Goal: Find specific page/section: Find specific page/section

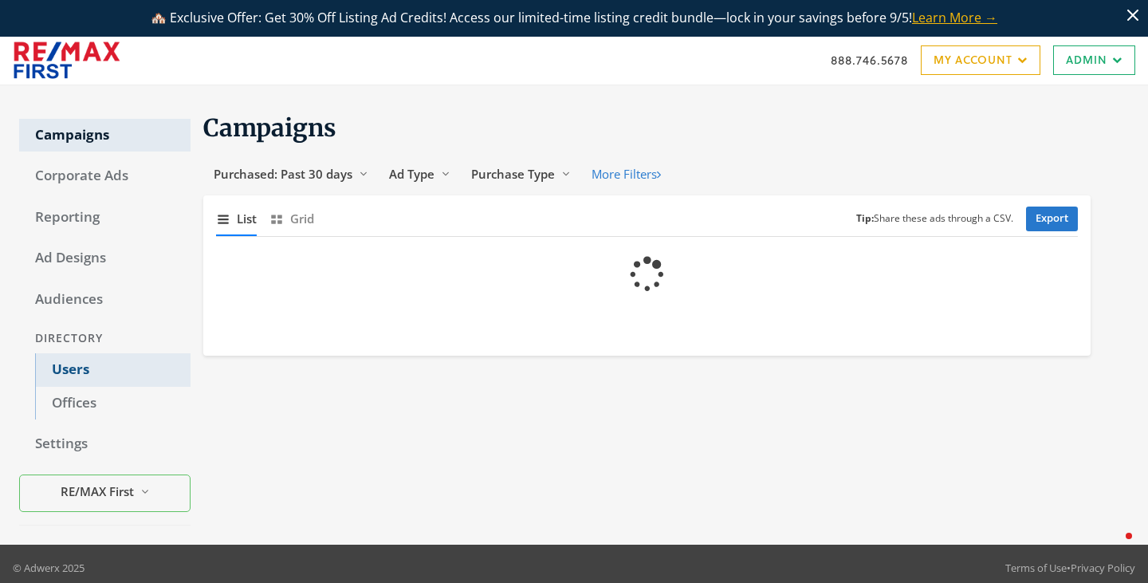
click at [59, 371] on link "Users" at bounding box center [112, 369] width 155 height 33
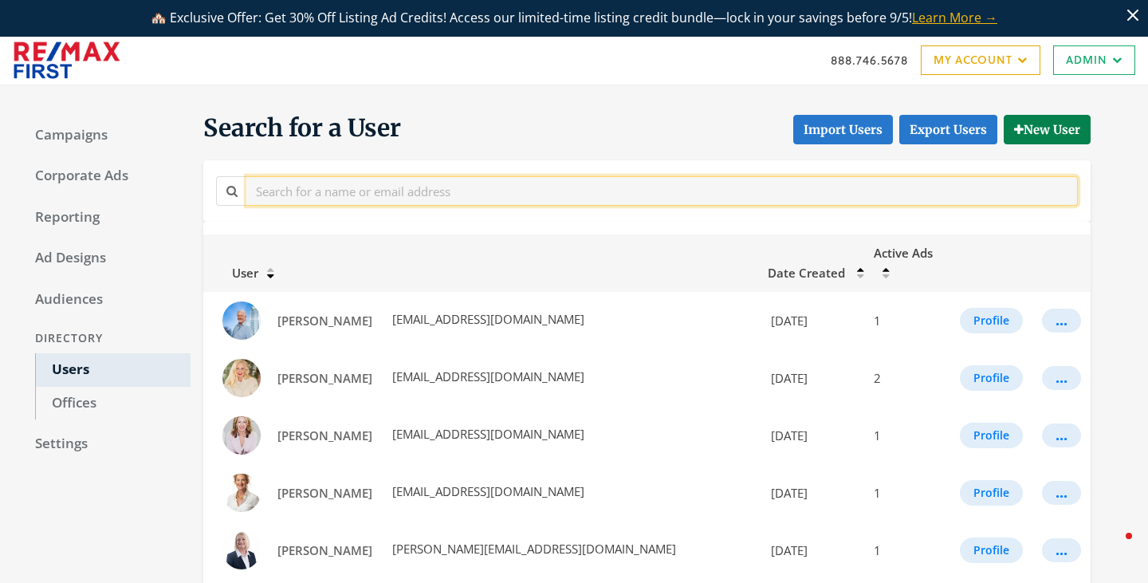
click at [316, 199] on input "text" at bounding box center [662, 191] width 832 height 30
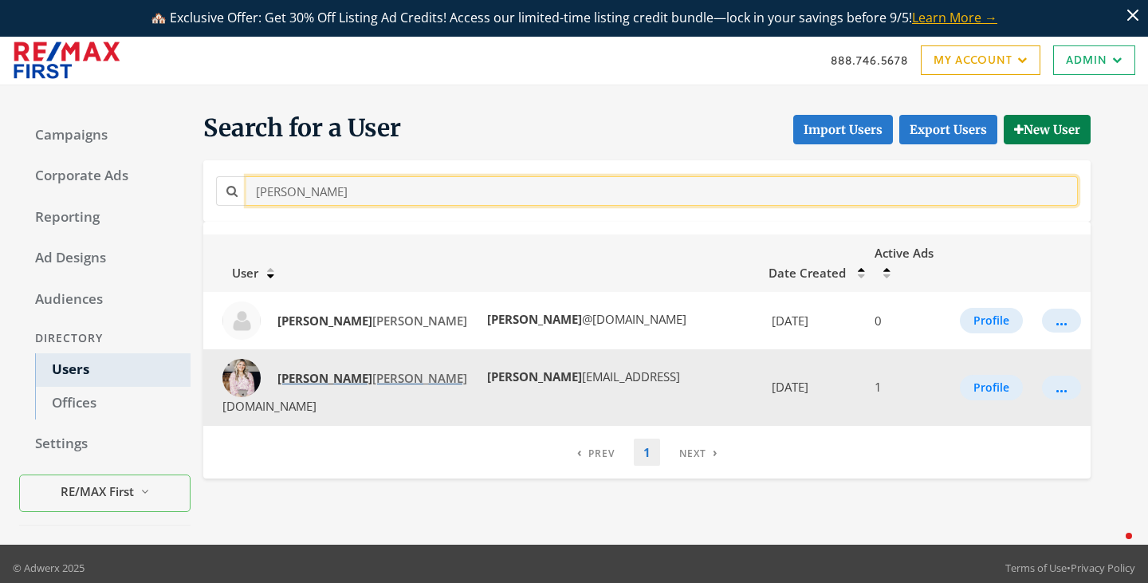
type input "jeri"
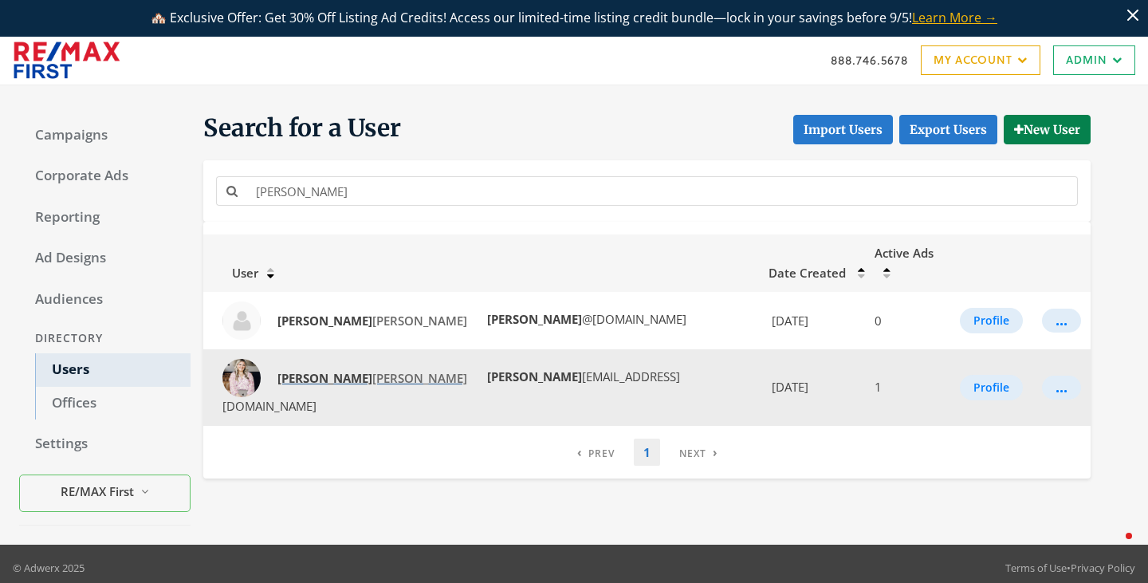
click at [296, 370] on strong "Jeri" at bounding box center [324, 378] width 95 height 16
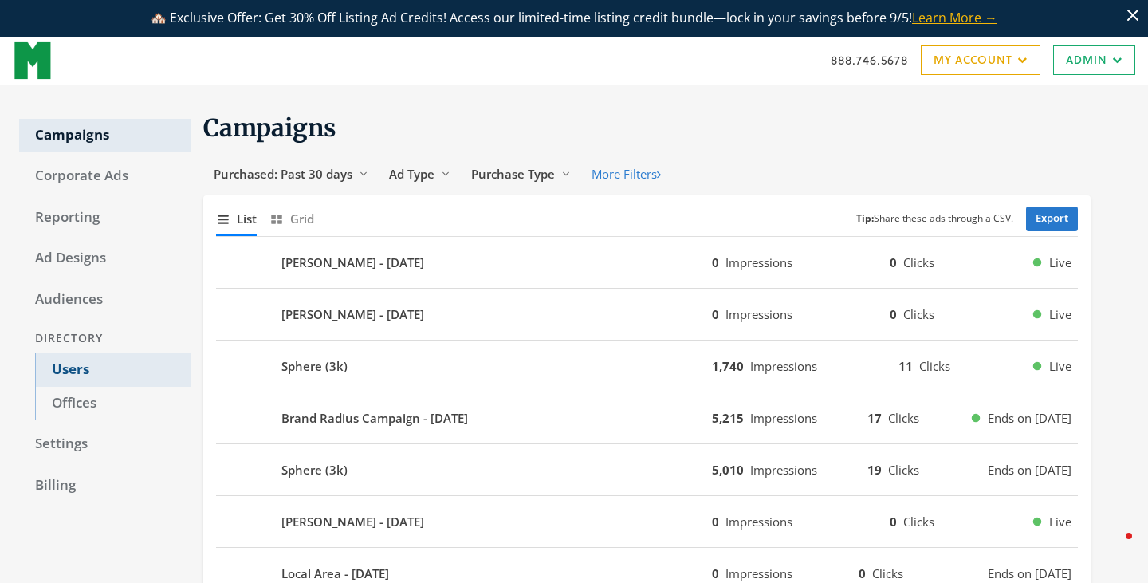
click at [77, 364] on link "Users" at bounding box center [112, 369] width 155 height 33
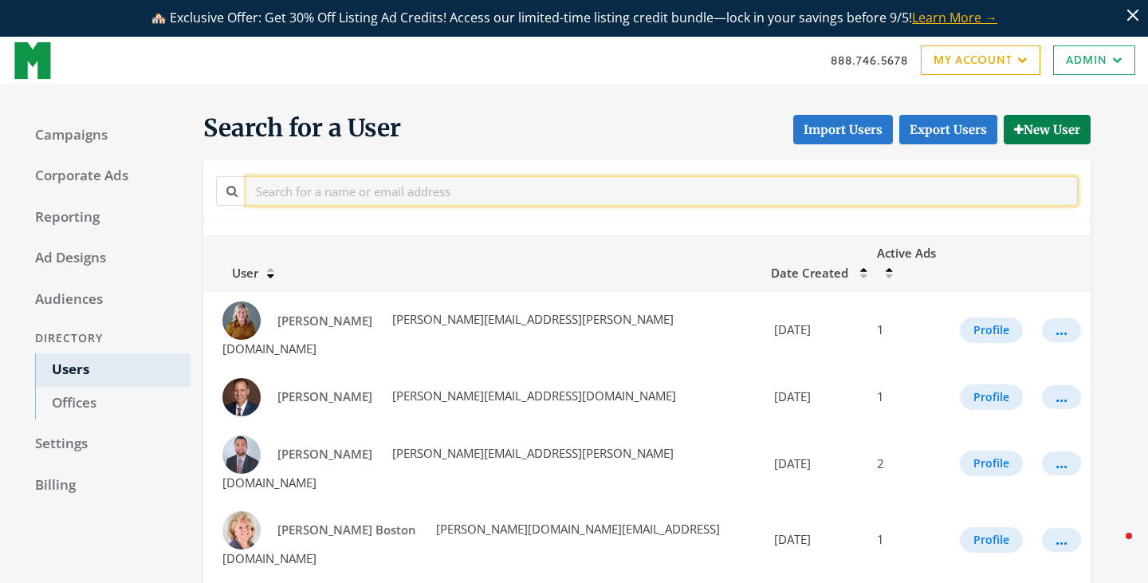
click at [335, 187] on input "text" at bounding box center [662, 191] width 832 height 30
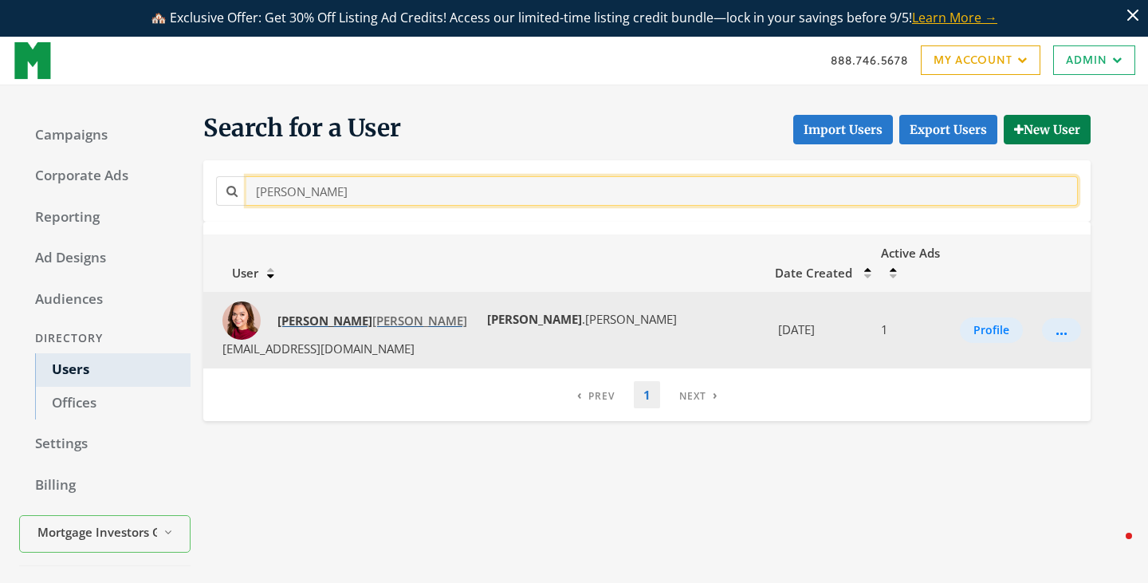
type input "rachel"
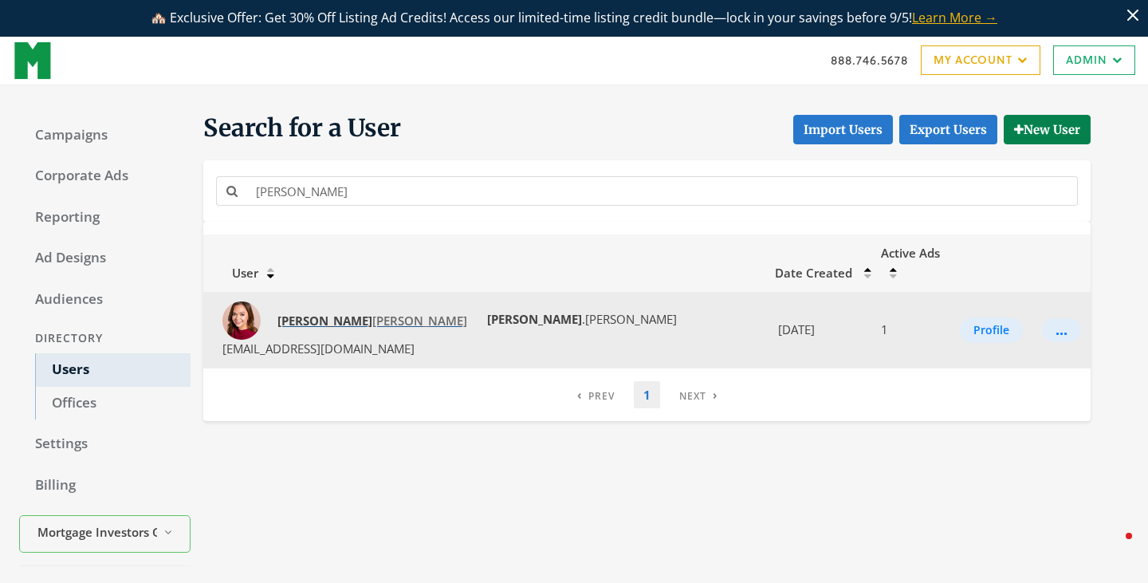
click at [298, 313] on strong "Rachel" at bounding box center [324, 321] width 95 height 16
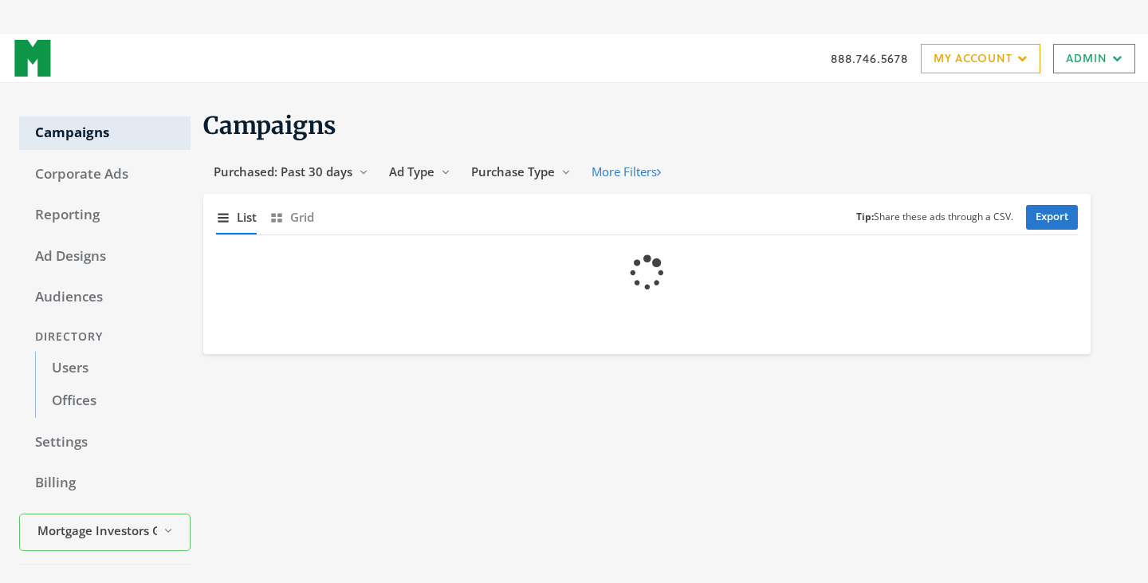
click at [69, 349] on div "Directory" at bounding box center [104, 337] width 171 height 30
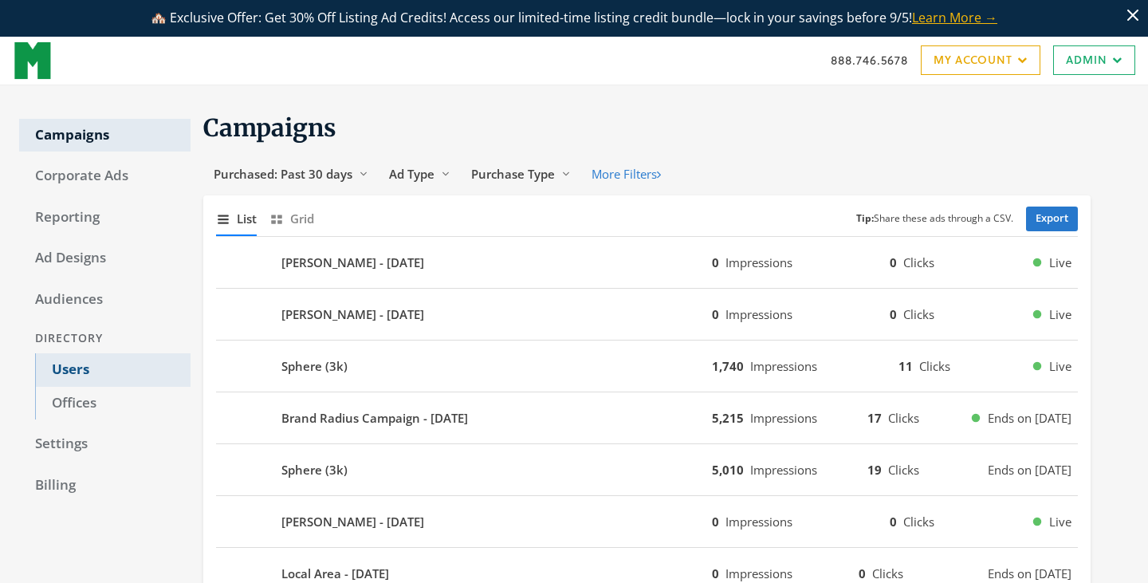
click at [73, 379] on link "Users" at bounding box center [112, 369] width 155 height 33
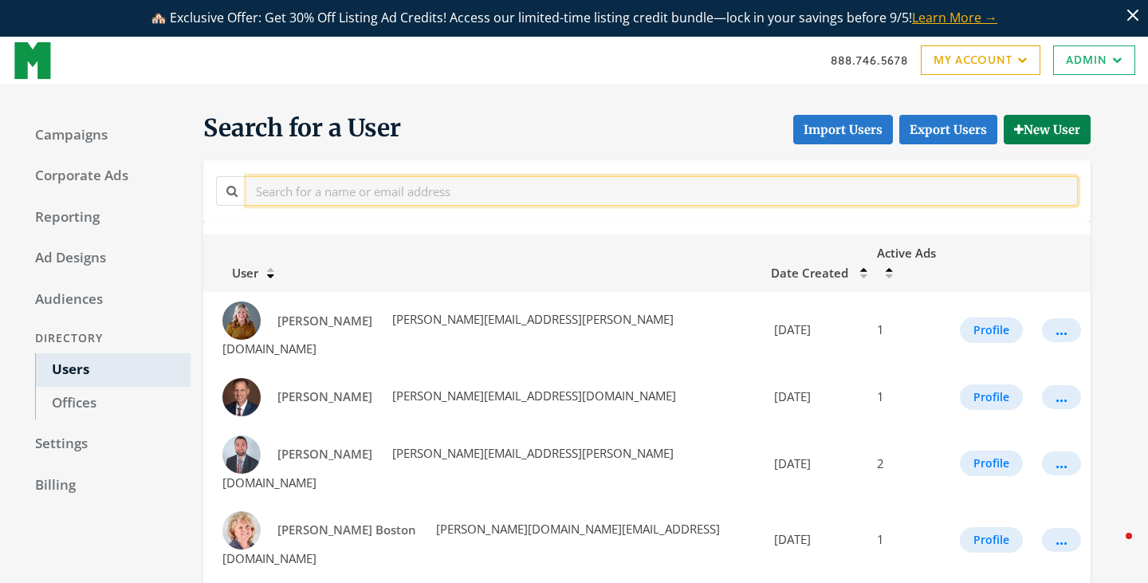
click at [315, 193] on input "text" at bounding box center [662, 191] width 832 height 30
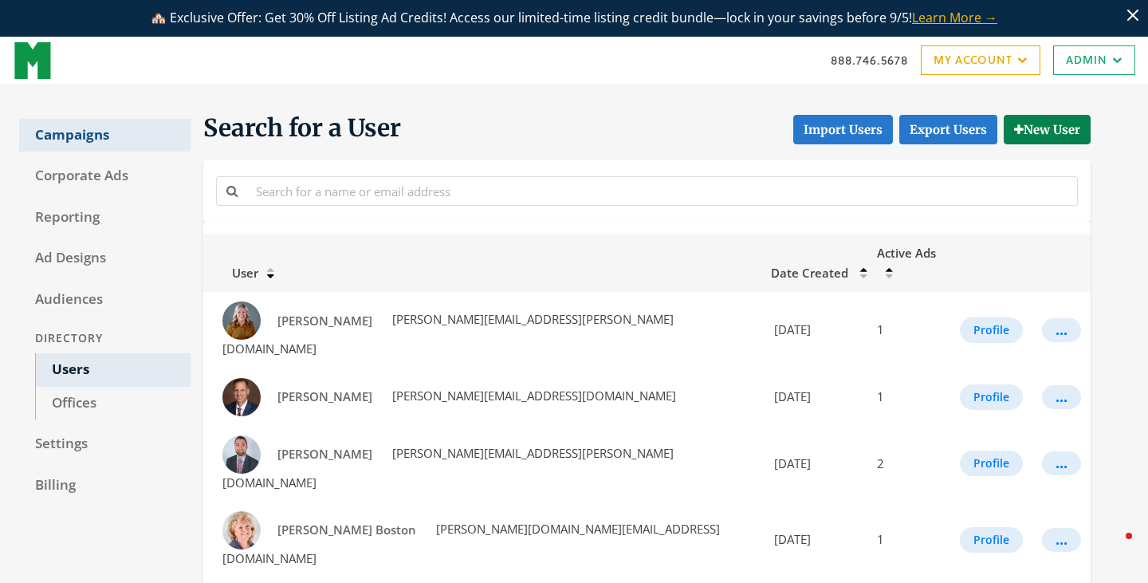
click at [90, 140] on link "Campaigns" at bounding box center [104, 135] width 171 height 33
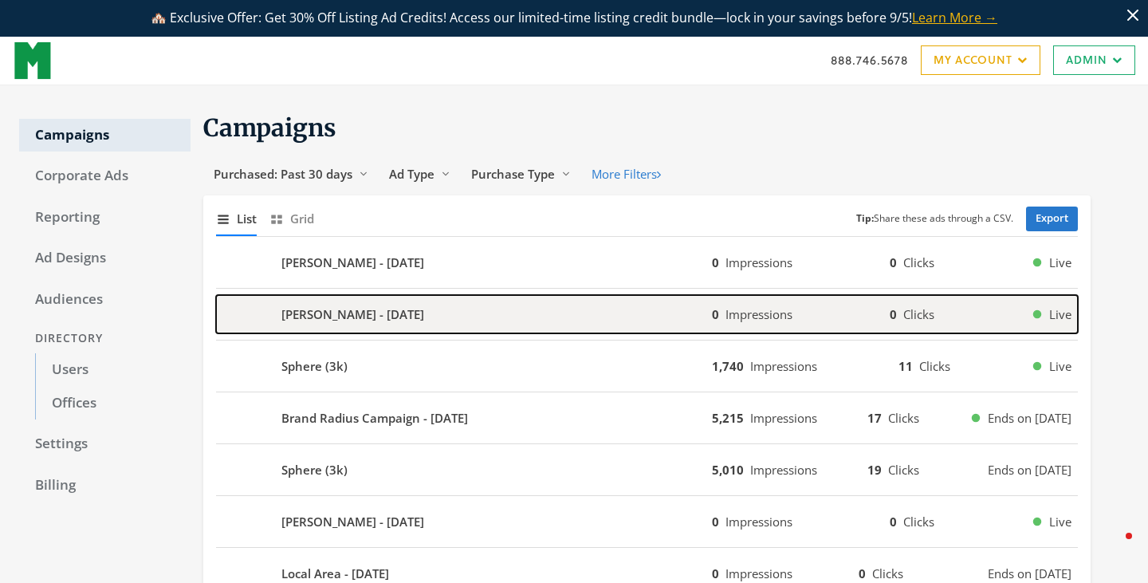
click at [336, 307] on b "[PERSON_NAME] - [DATE]" at bounding box center [352, 314] width 143 height 18
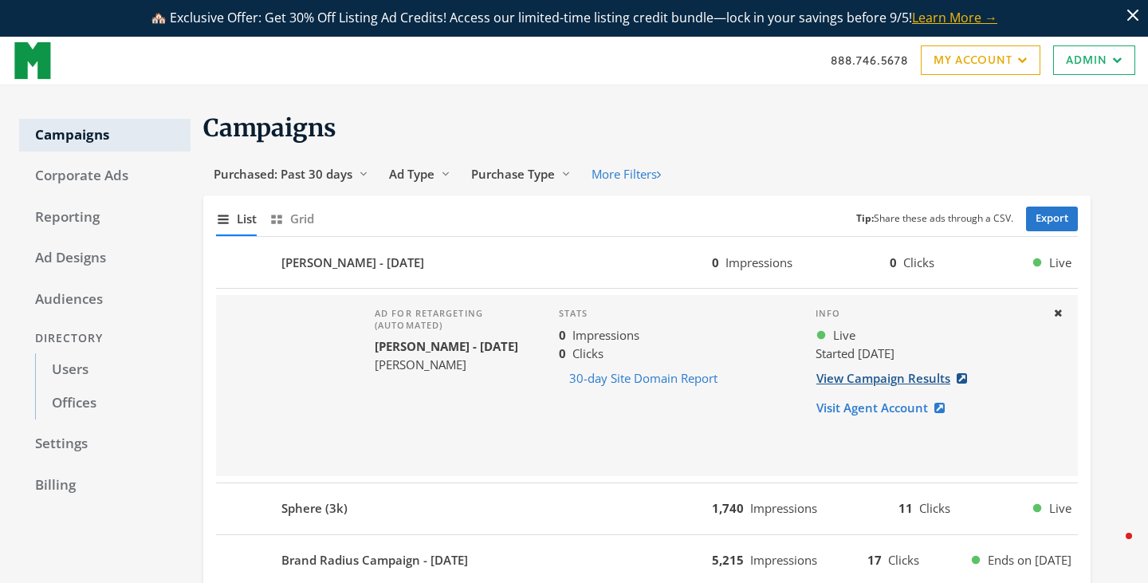
click at [856, 377] on link "View Campaign Results" at bounding box center [897, 379] width 162 height 30
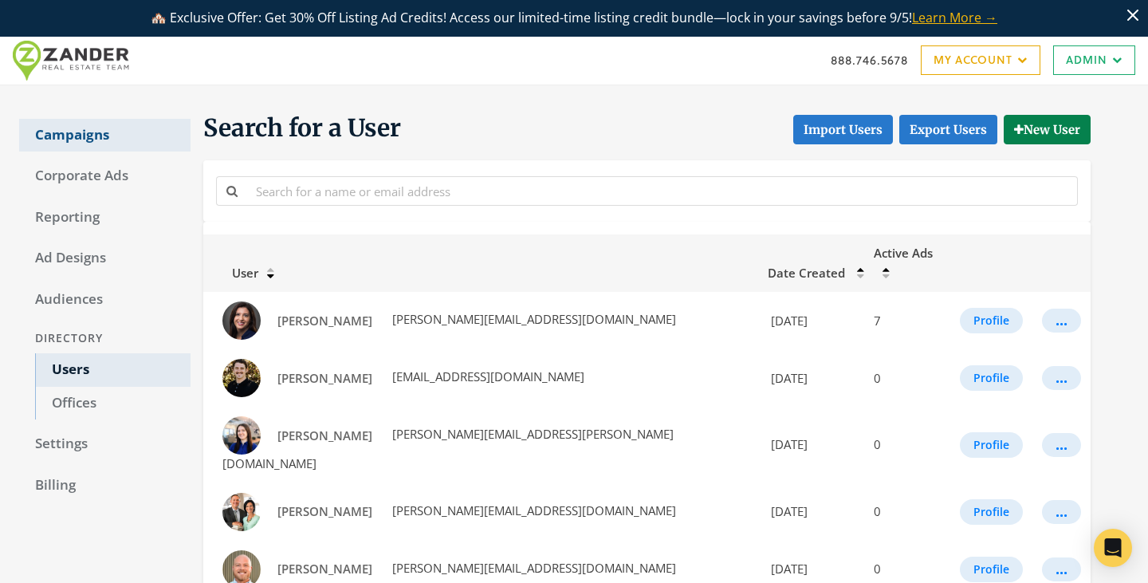
click at [81, 129] on link "Campaigns" at bounding box center [104, 135] width 171 height 33
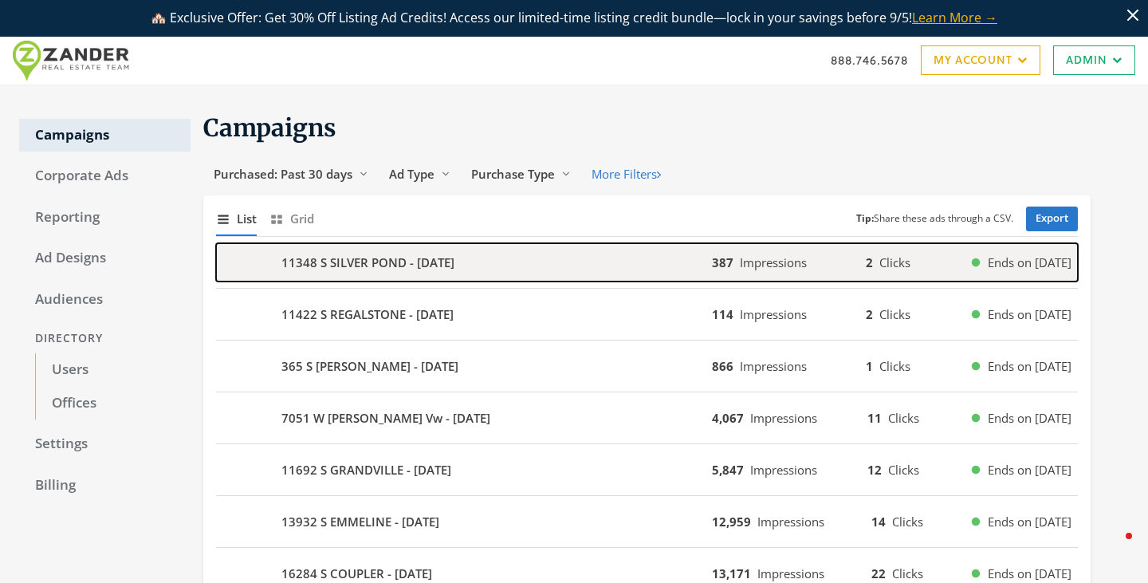
click at [335, 265] on b "11348 S SILVER POND - 2025-08-27" at bounding box center [367, 263] width 173 height 18
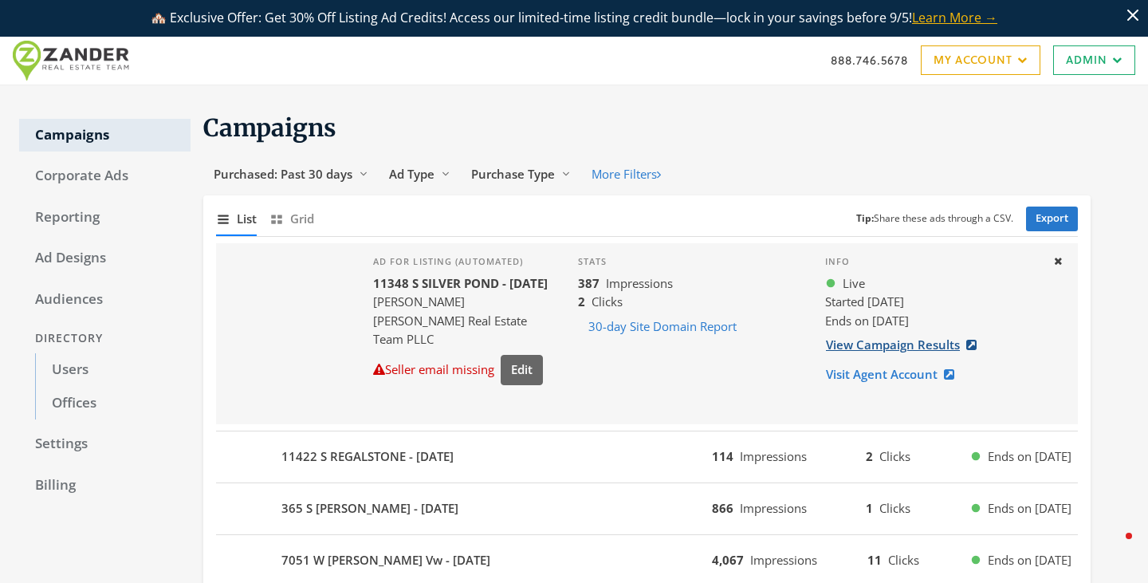
click at [850, 344] on link "View Campaign Results" at bounding box center [906, 345] width 162 height 30
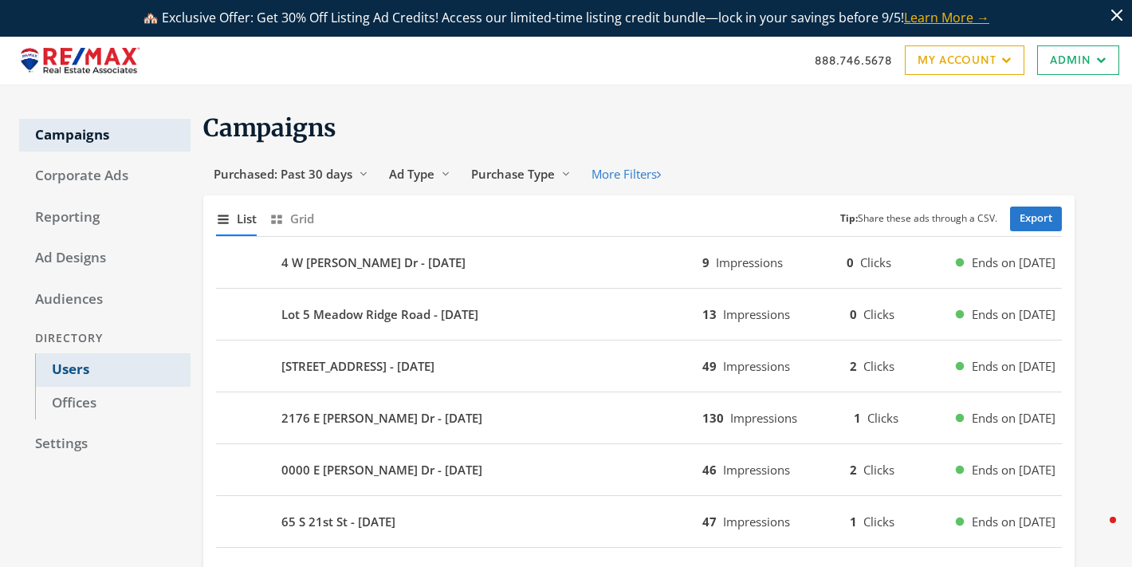
click at [70, 363] on link "Users" at bounding box center [112, 369] width 155 height 33
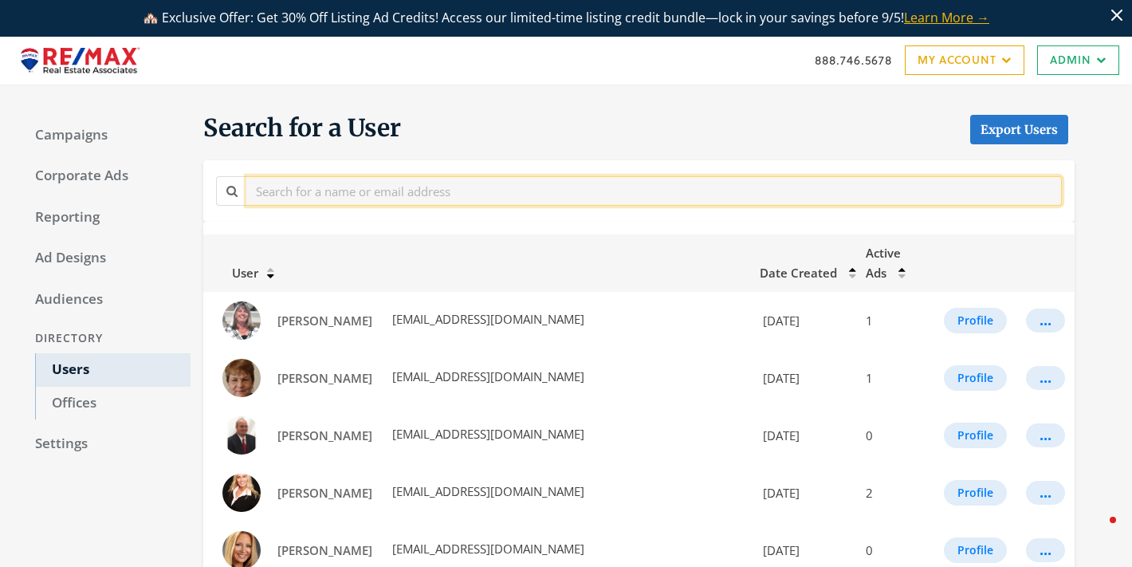
click at [344, 188] on input "text" at bounding box center [654, 191] width 816 height 30
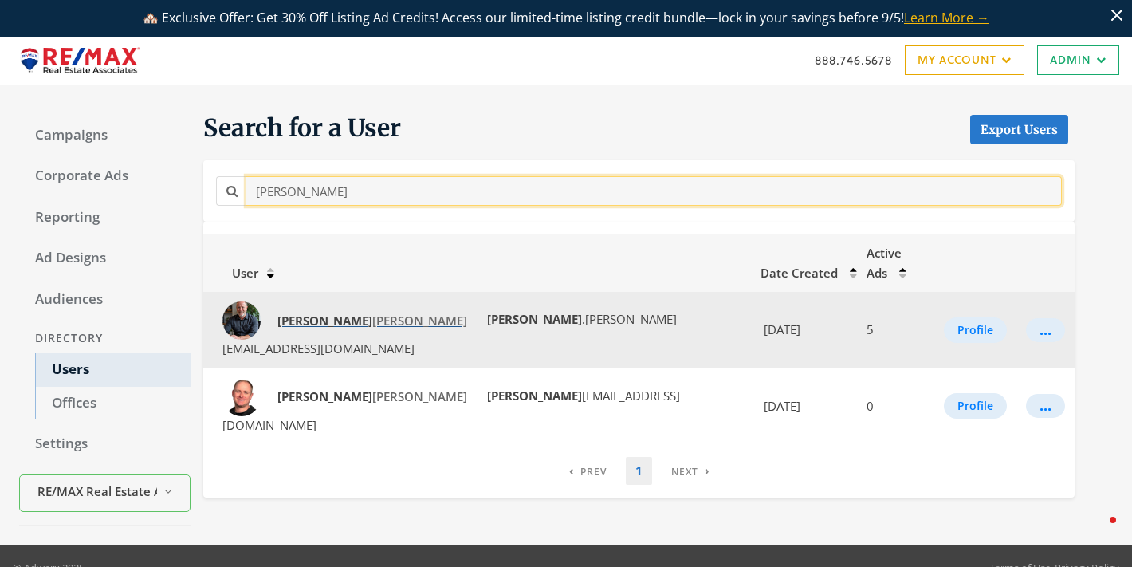
type input "[PERSON_NAME]"
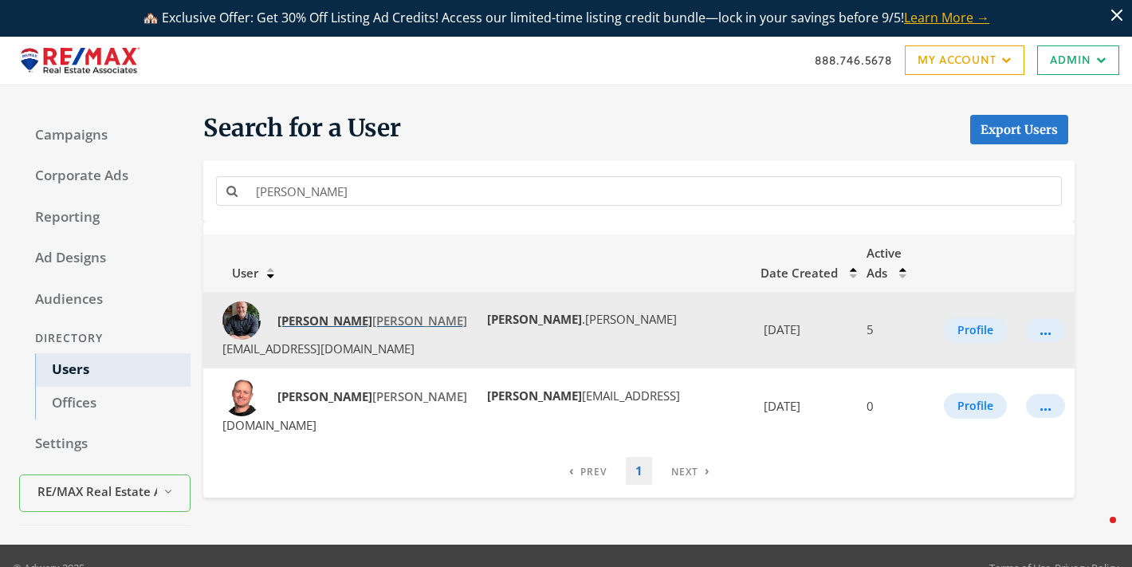
click at [313, 313] on span "Kyle McClain" at bounding box center [372, 321] width 190 height 16
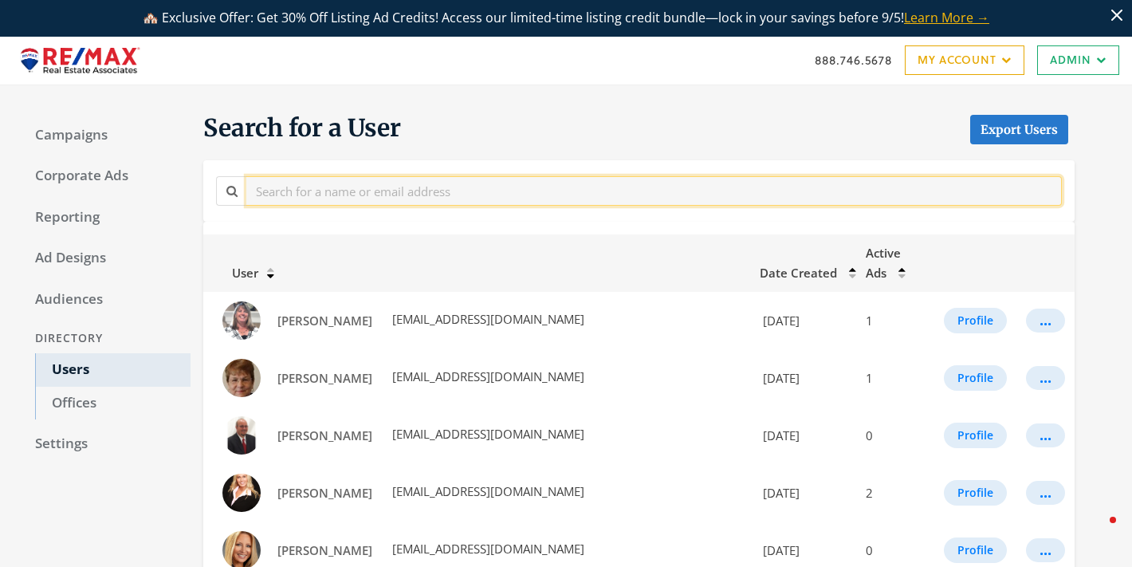
click at [391, 194] on input "text" at bounding box center [654, 191] width 816 height 30
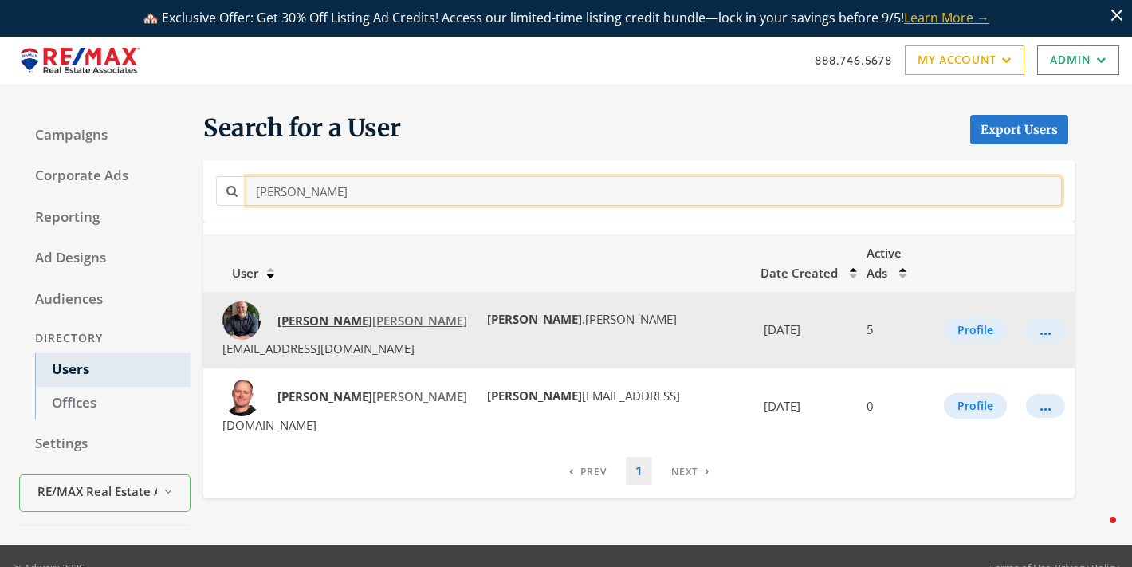
type input "kyle"
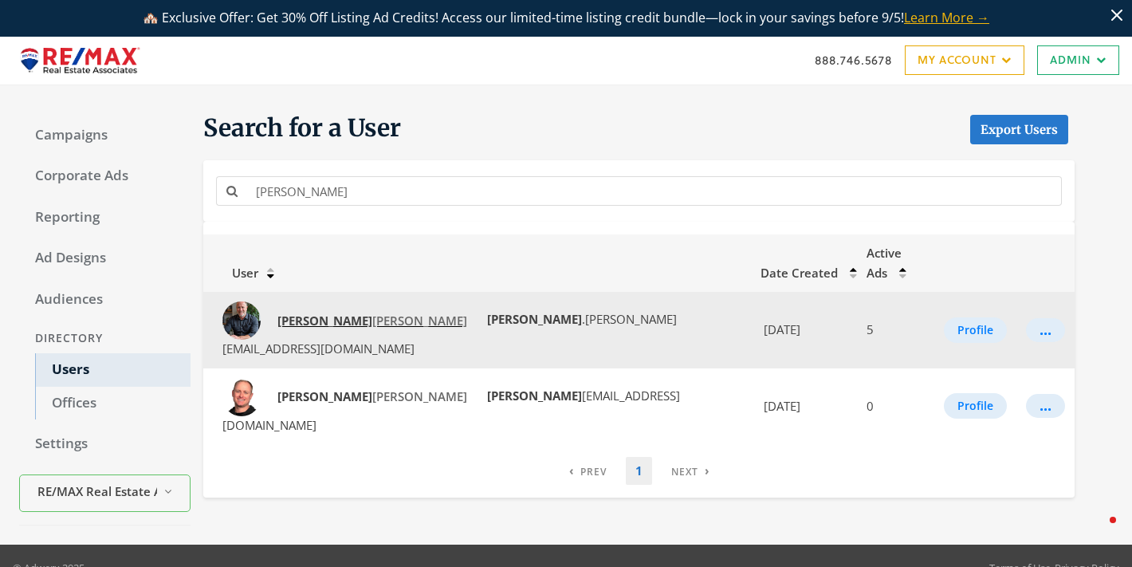
drag, startPoint x: 324, startPoint y: 300, endPoint x: 305, endPoint y: 322, distance: 28.9
click at [307, 313] on span "Kyle McClain" at bounding box center [372, 321] width 190 height 16
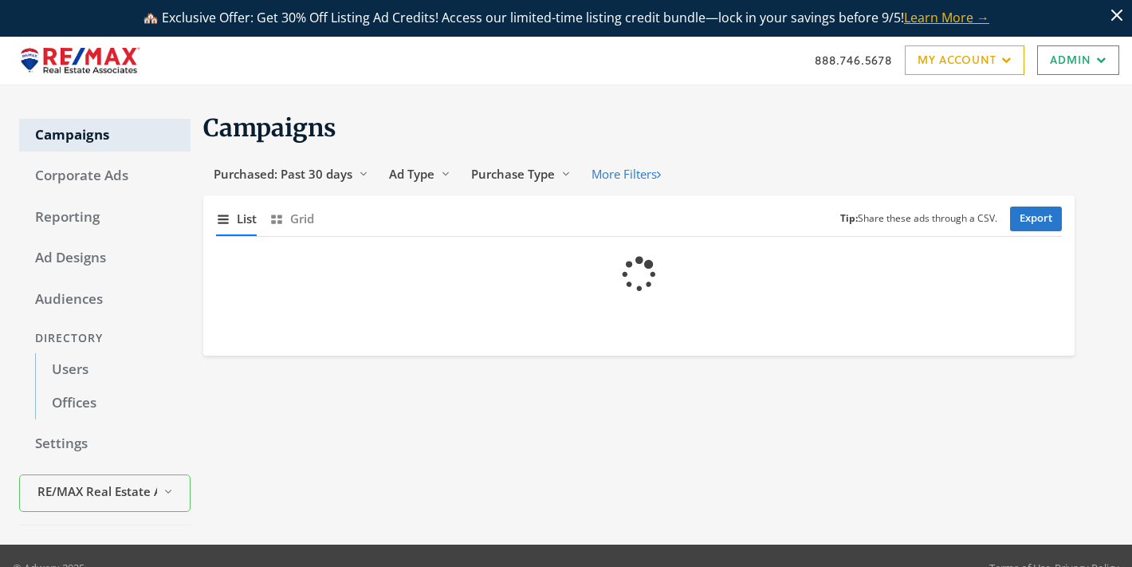
click at [65, 337] on div "Directory" at bounding box center [104, 339] width 171 height 30
click at [80, 379] on link "Users" at bounding box center [112, 369] width 155 height 33
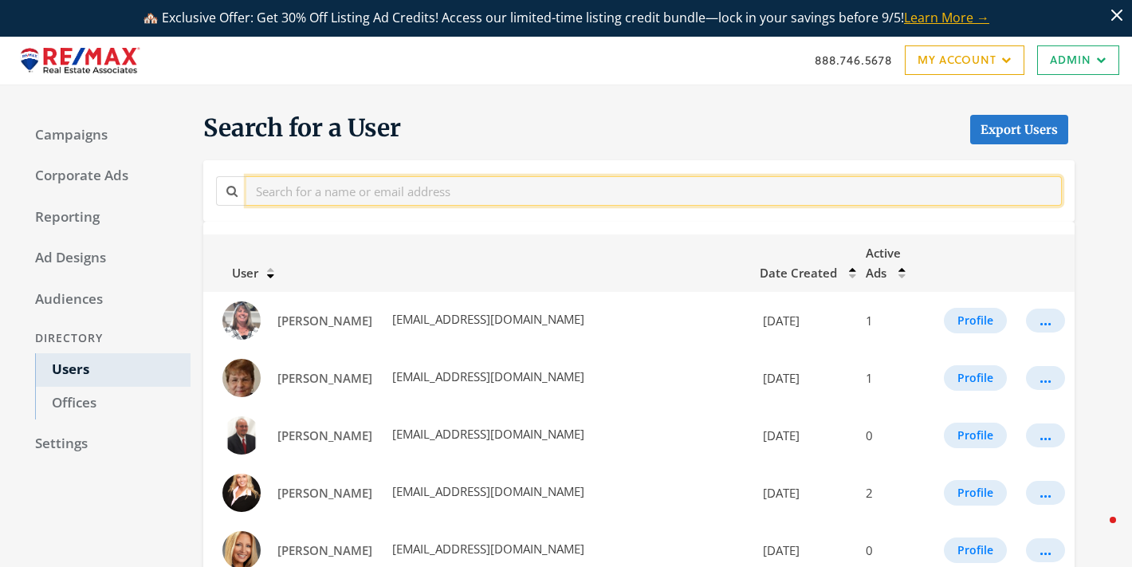
click at [297, 193] on input "text" at bounding box center [654, 191] width 816 height 30
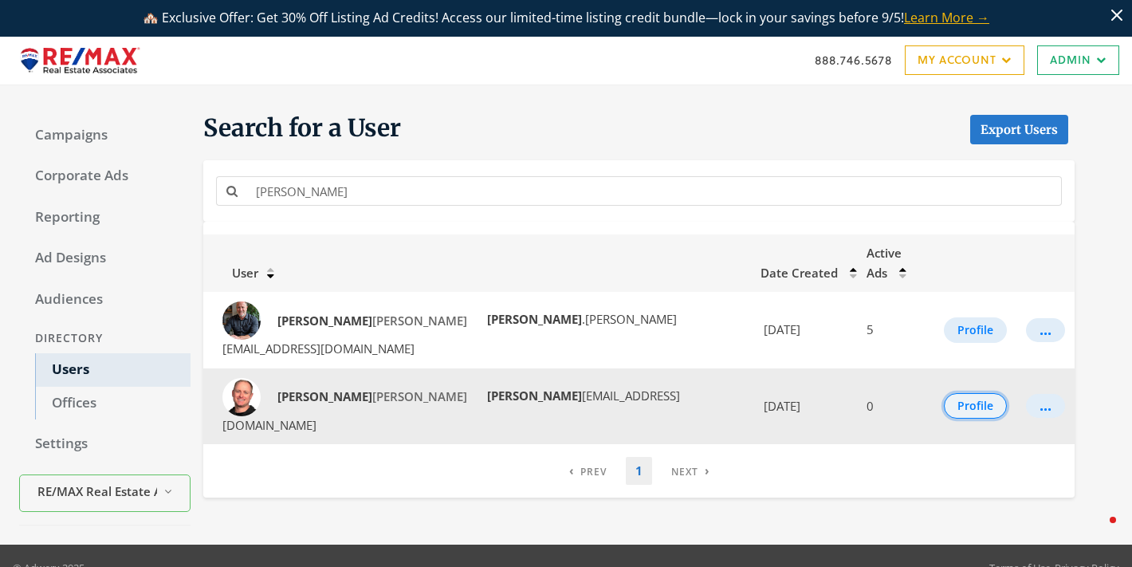
click at [944, 393] on button "Profile" at bounding box center [975, 406] width 63 height 26
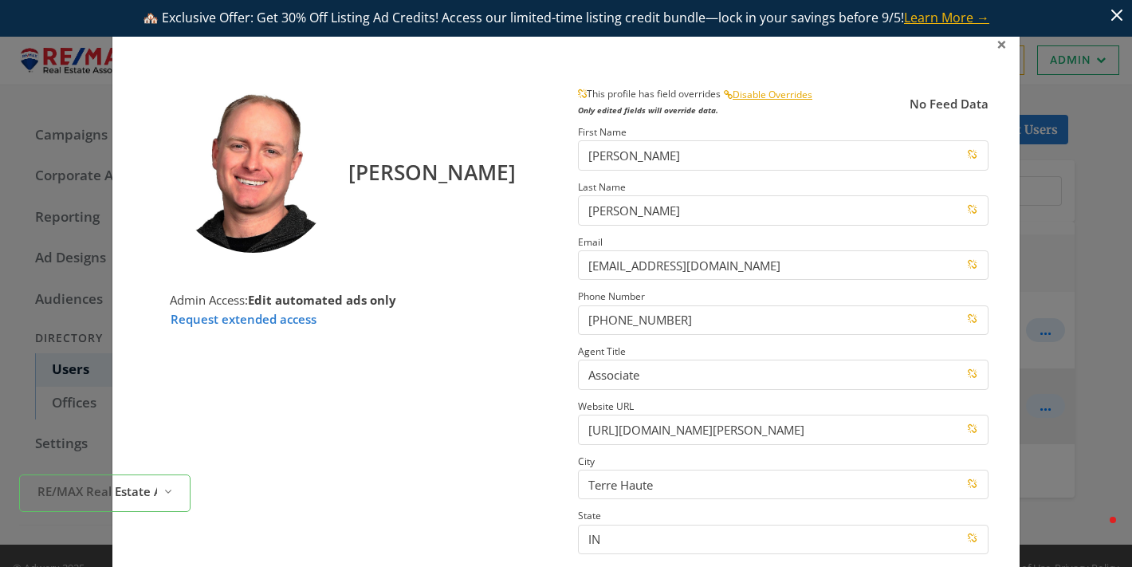
scroll to position [243, 0]
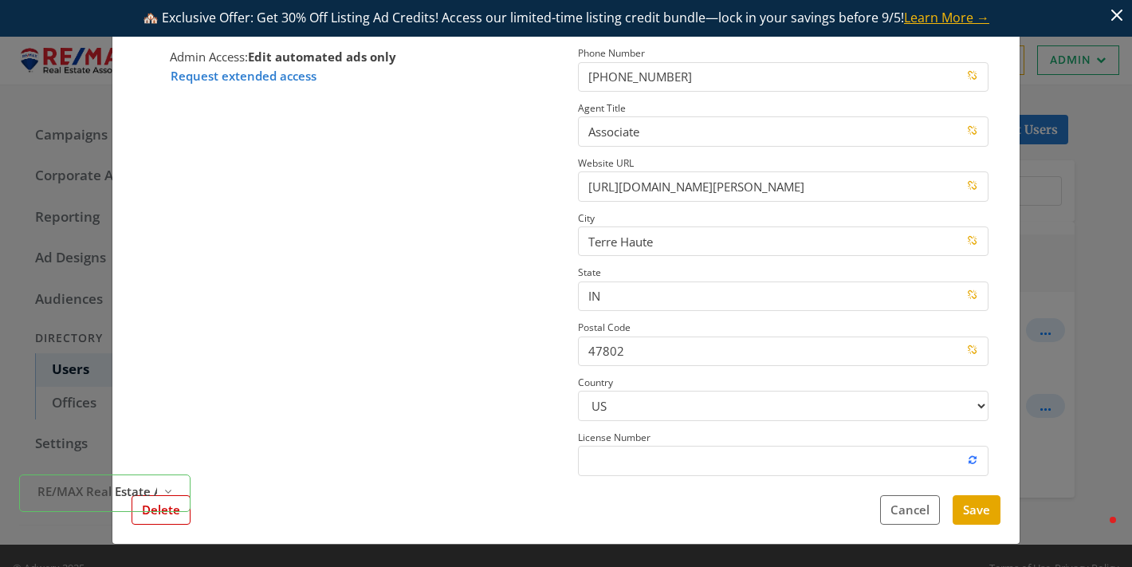
click at [166, 517] on div "RE/MAX Real Estate Associates Reveal list of RE/MAX Real Estate Associates" at bounding box center [104, 493] width 171 height 49
click at [164, 521] on button "Delete" at bounding box center [161, 510] width 59 height 30
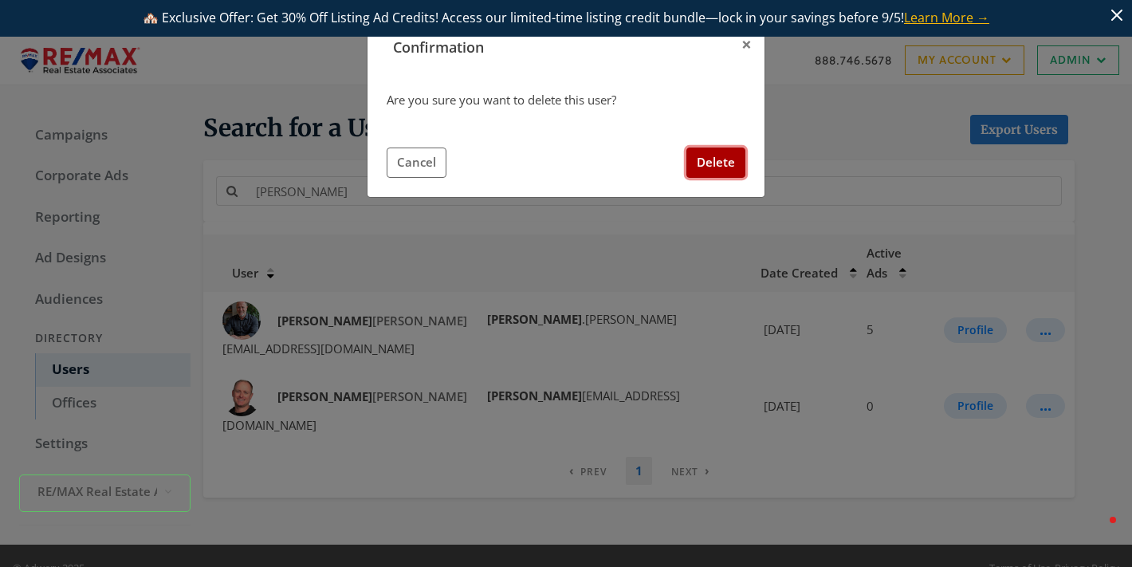
click at [722, 173] on button "Delete" at bounding box center [715, 163] width 59 height 30
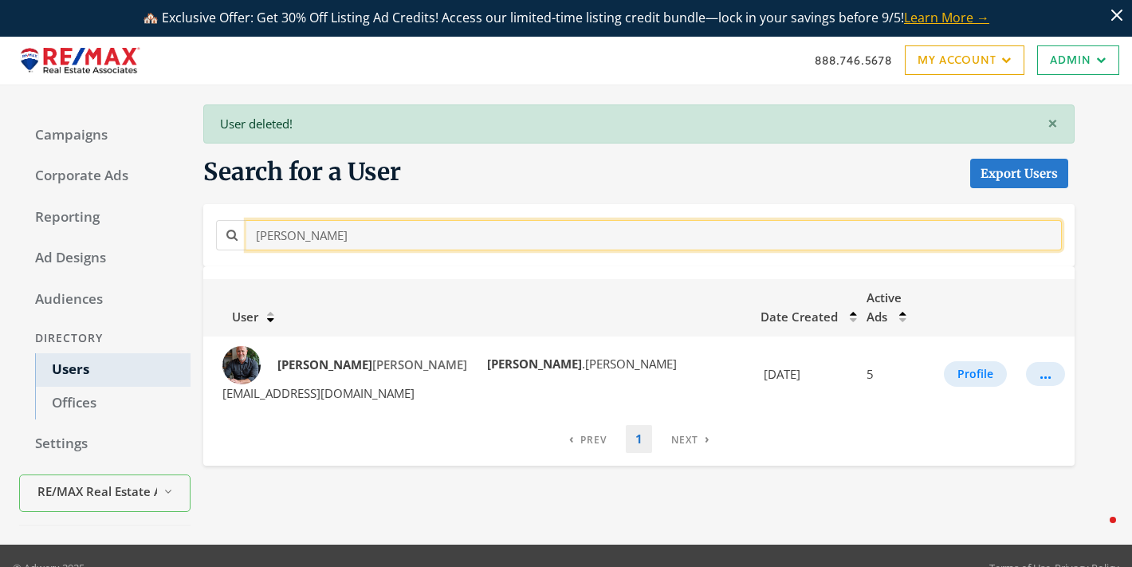
click at [288, 224] on input "kyle" at bounding box center [654, 235] width 816 height 30
drag, startPoint x: 322, startPoint y: 240, endPoint x: 186, endPoint y: 218, distance: 138.2
click at [188, 218] on div "Campaigns Corporate Ads Reporting Ad Designs Audiences Directory Users Offices …" at bounding box center [566, 314] width 1132 height 459
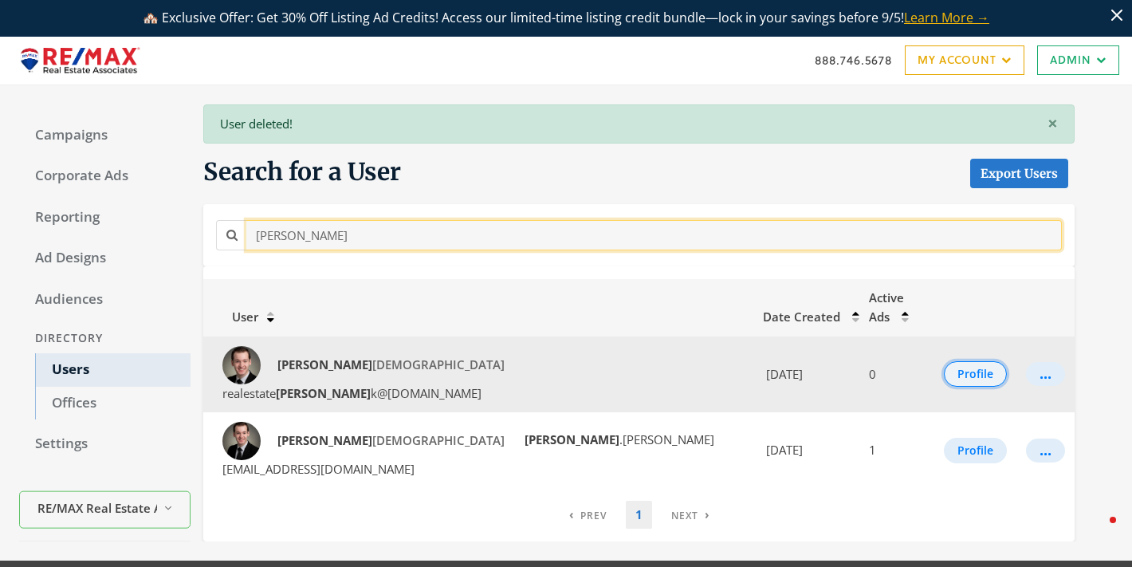
type input "daniel"
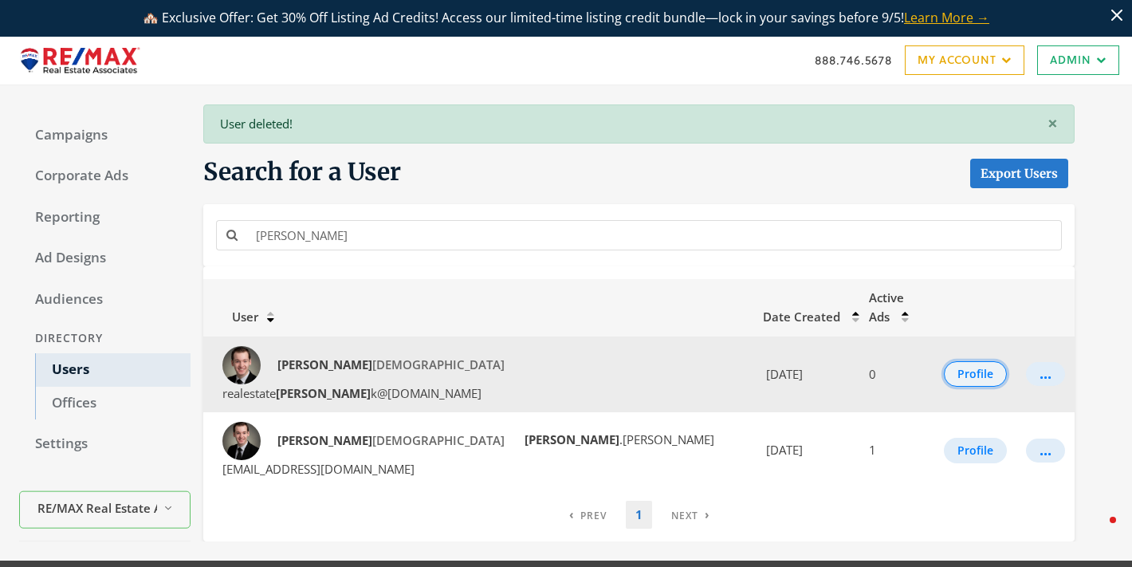
click at [969, 361] on button "Profile" at bounding box center [975, 374] width 63 height 26
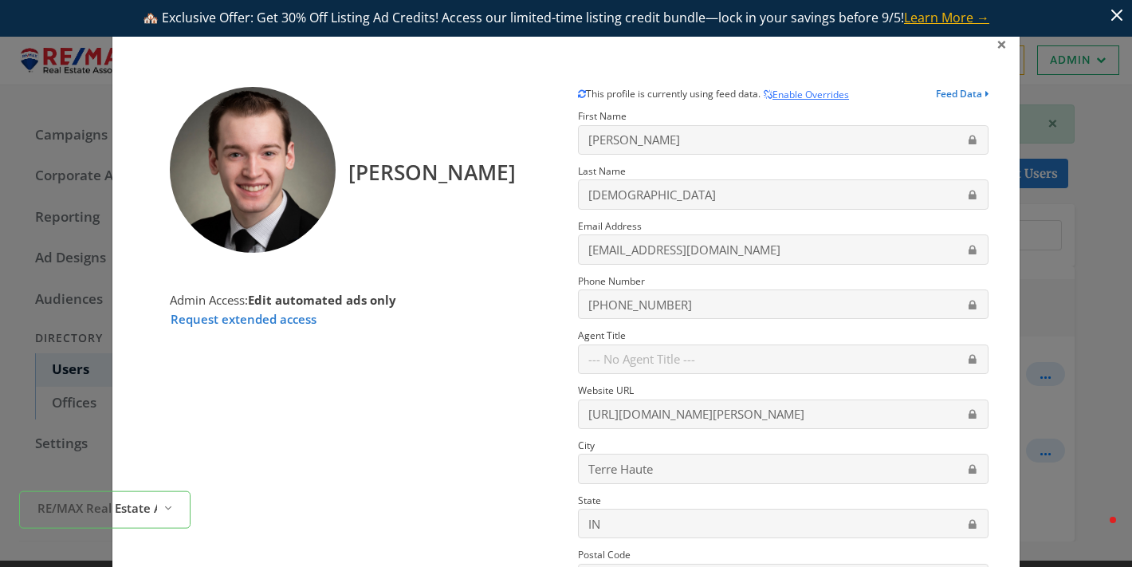
scroll to position [227, 0]
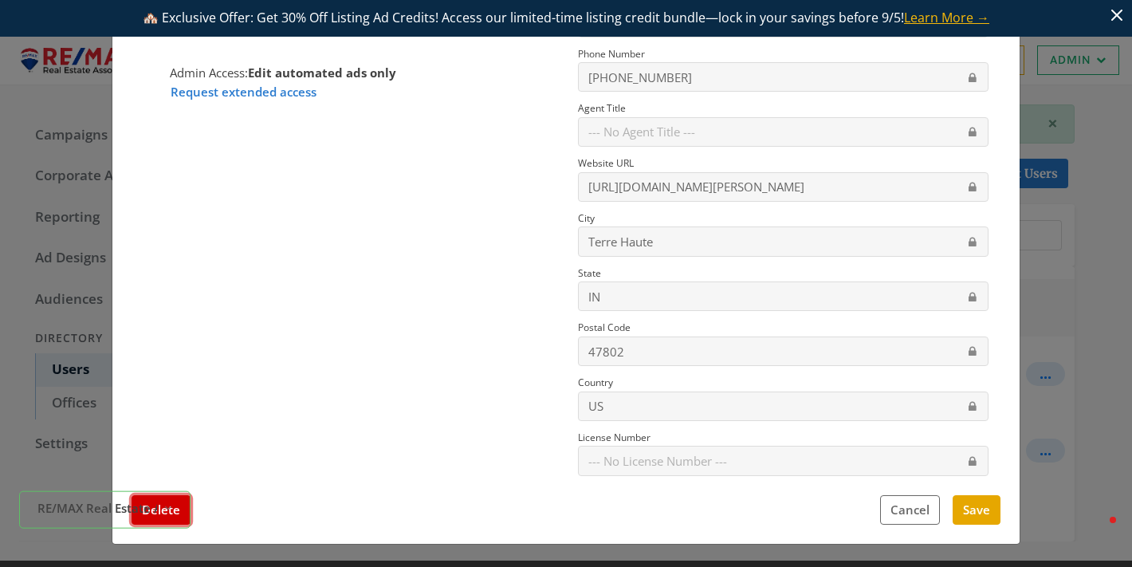
click at [151, 520] on button "Delete" at bounding box center [161, 510] width 59 height 30
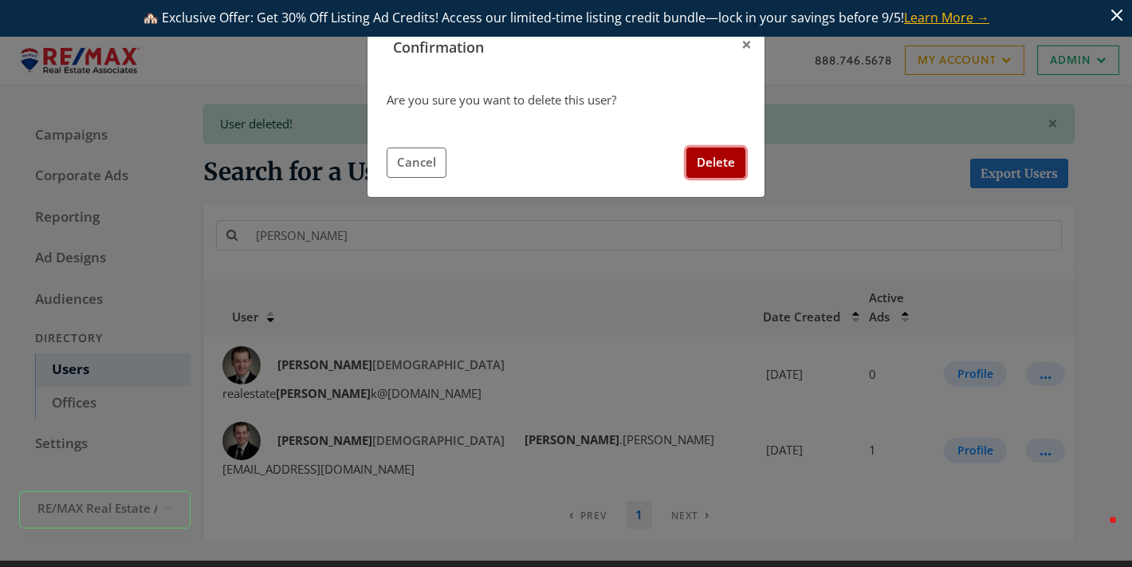
click at [733, 160] on button "Delete" at bounding box center [715, 163] width 59 height 30
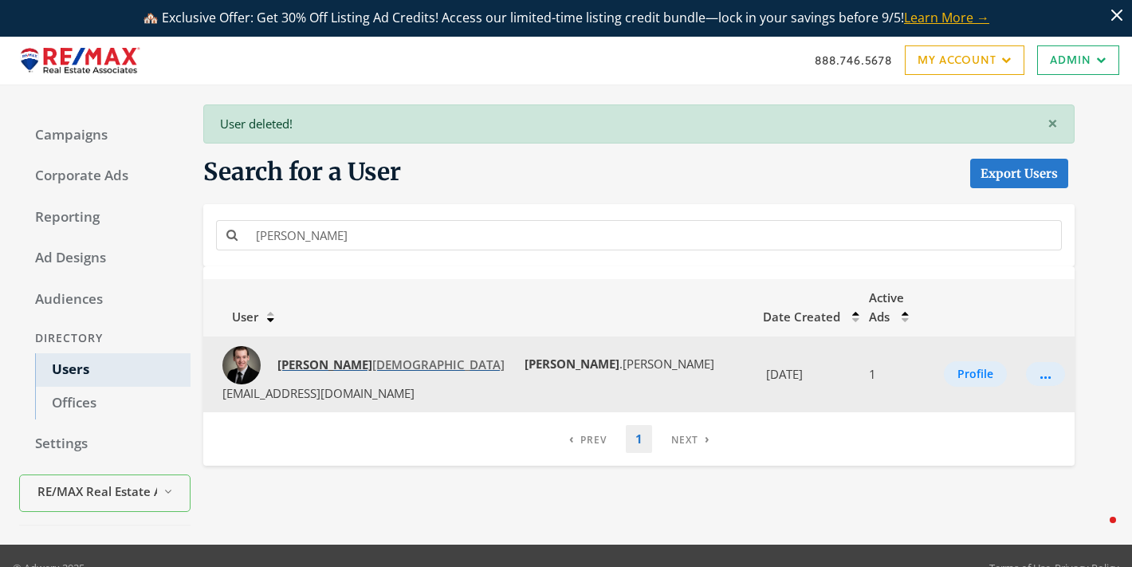
click at [317, 356] on span "Daniel Kirkman" at bounding box center [390, 364] width 227 height 16
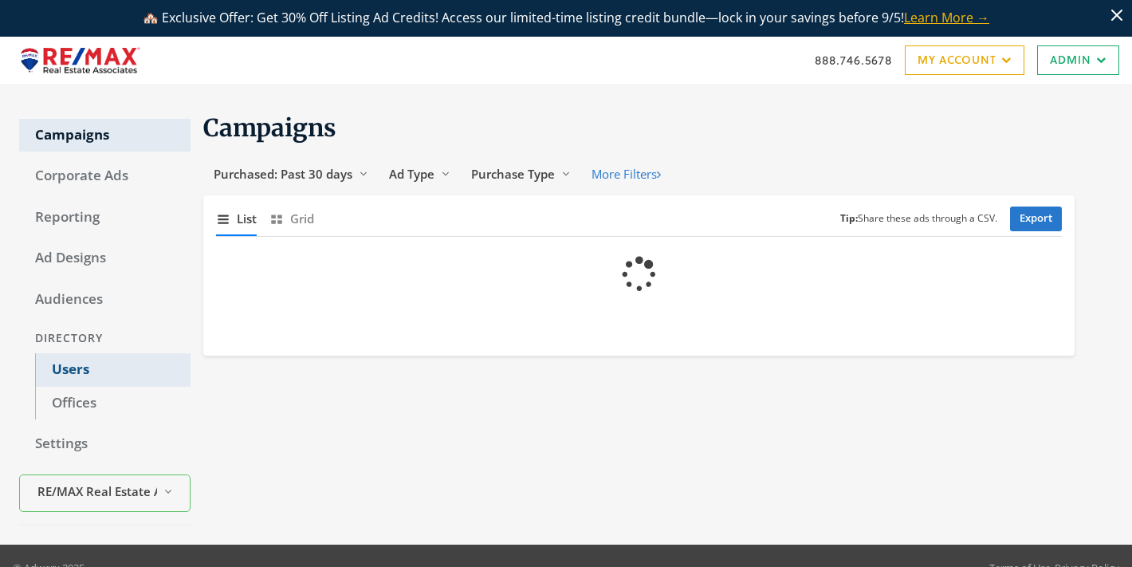
click at [70, 358] on link "Users" at bounding box center [112, 369] width 155 height 33
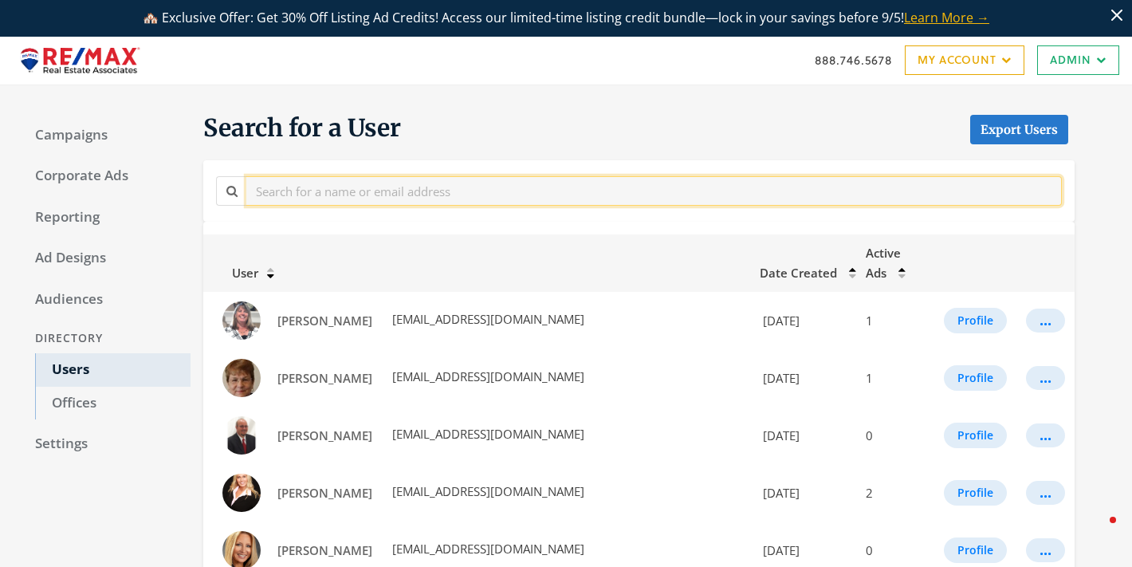
click at [313, 187] on input "text" at bounding box center [654, 191] width 816 height 30
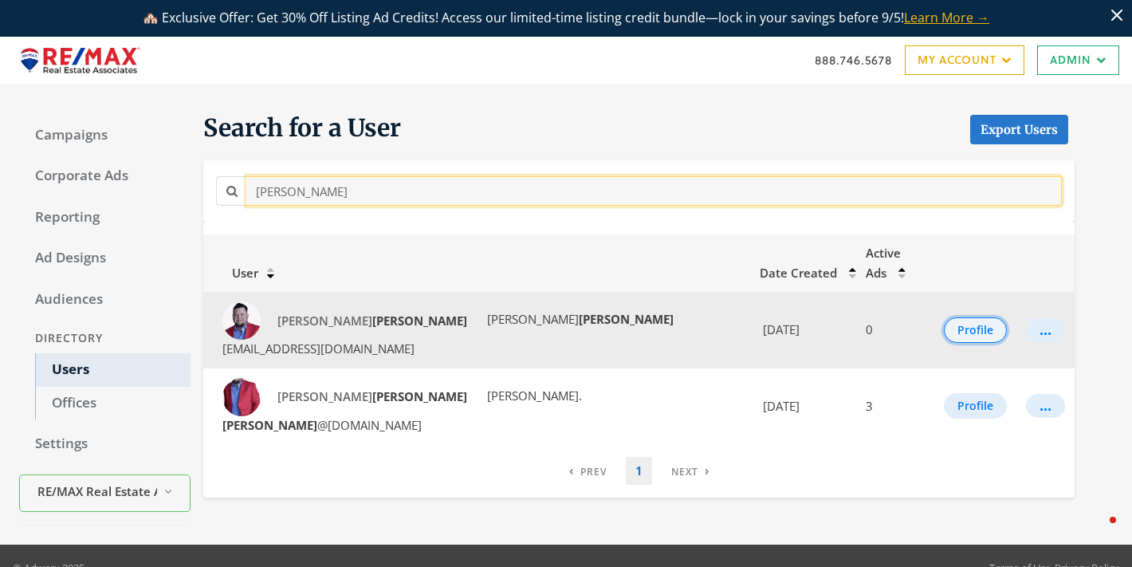
type input "hamblin"
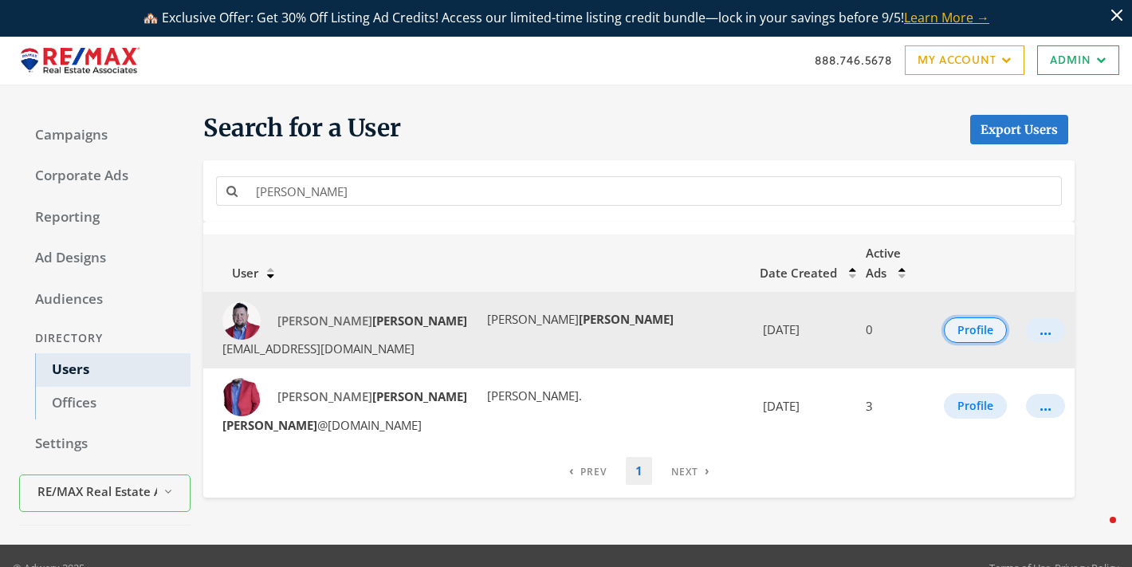
click at [966, 317] on button "Profile" at bounding box center [975, 330] width 63 height 26
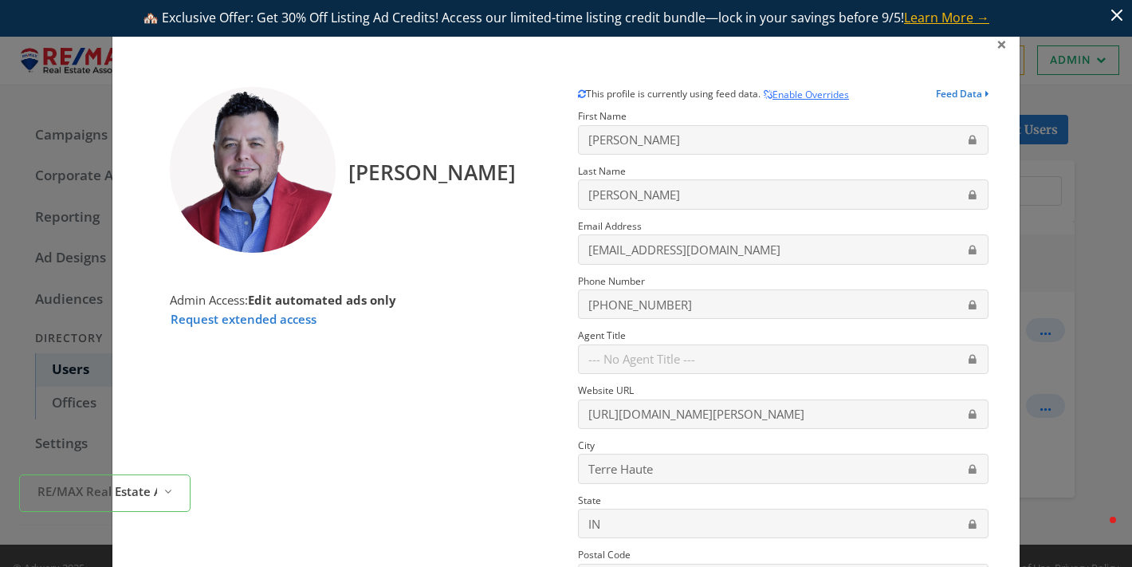
scroll to position [227, 0]
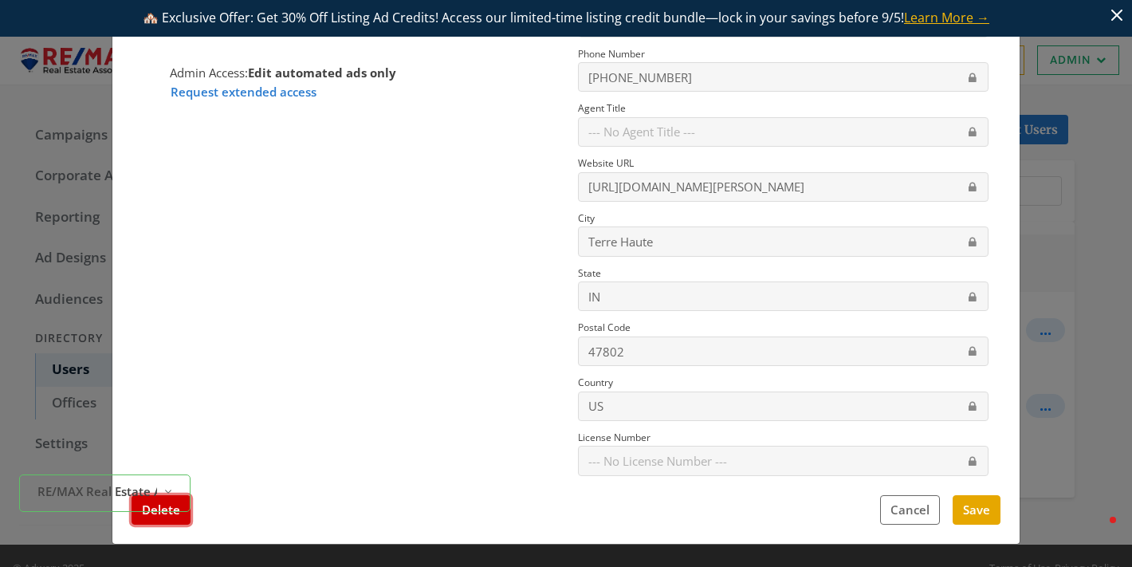
click at [170, 519] on button "Delete" at bounding box center [161, 510] width 59 height 30
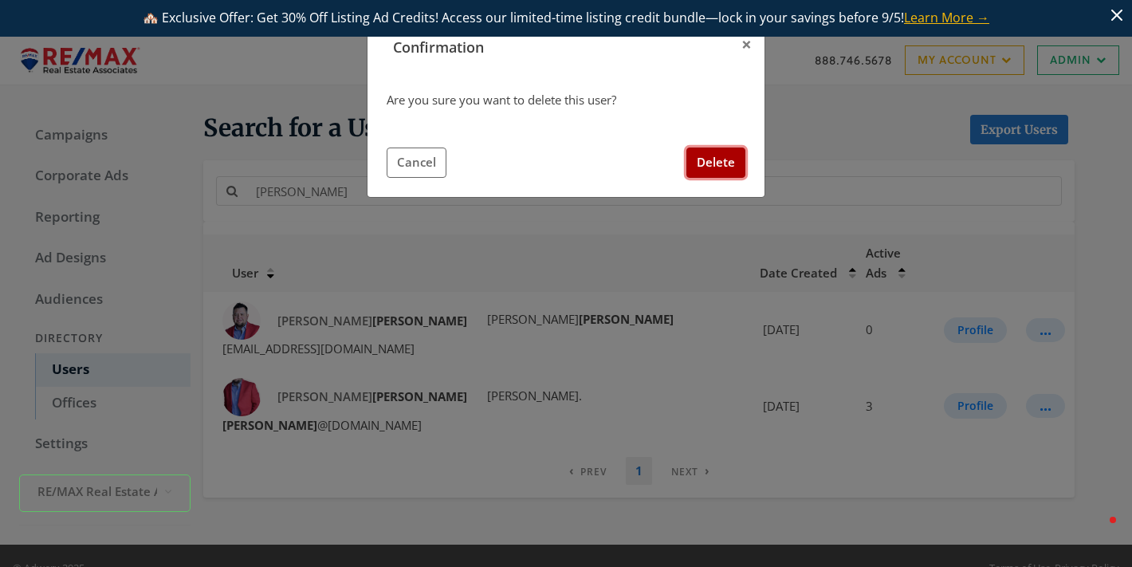
click at [699, 161] on button "Delete" at bounding box center [715, 163] width 59 height 30
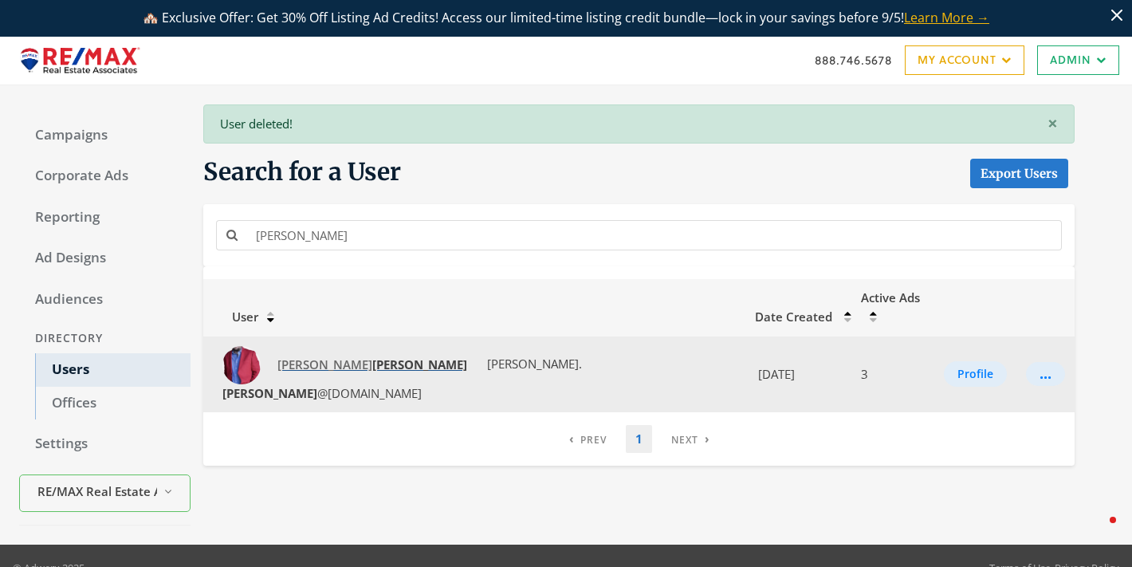
click at [301, 356] on span "John Hamblin" at bounding box center [372, 364] width 190 height 16
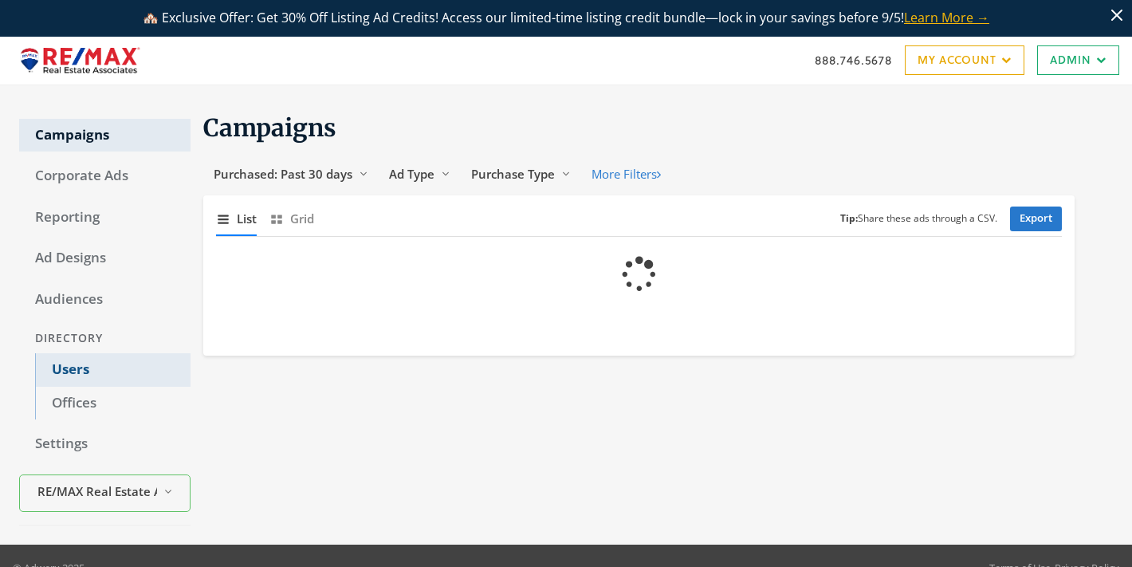
click at [78, 368] on link "Users" at bounding box center [112, 369] width 155 height 33
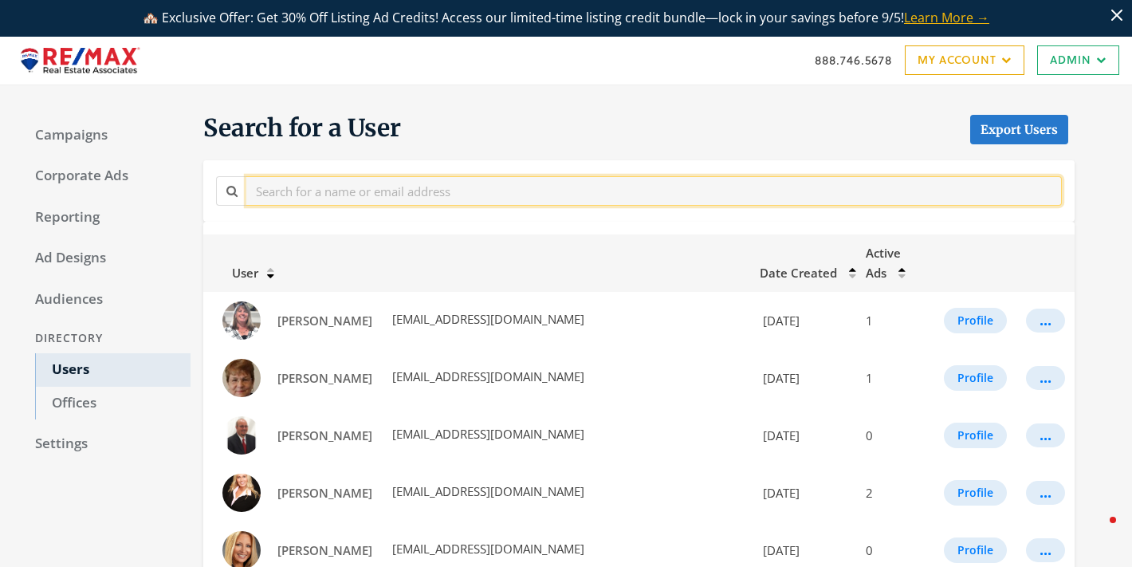
click at [356, 187] on input "text" at bounding box center [654, 191] width 816 height 30
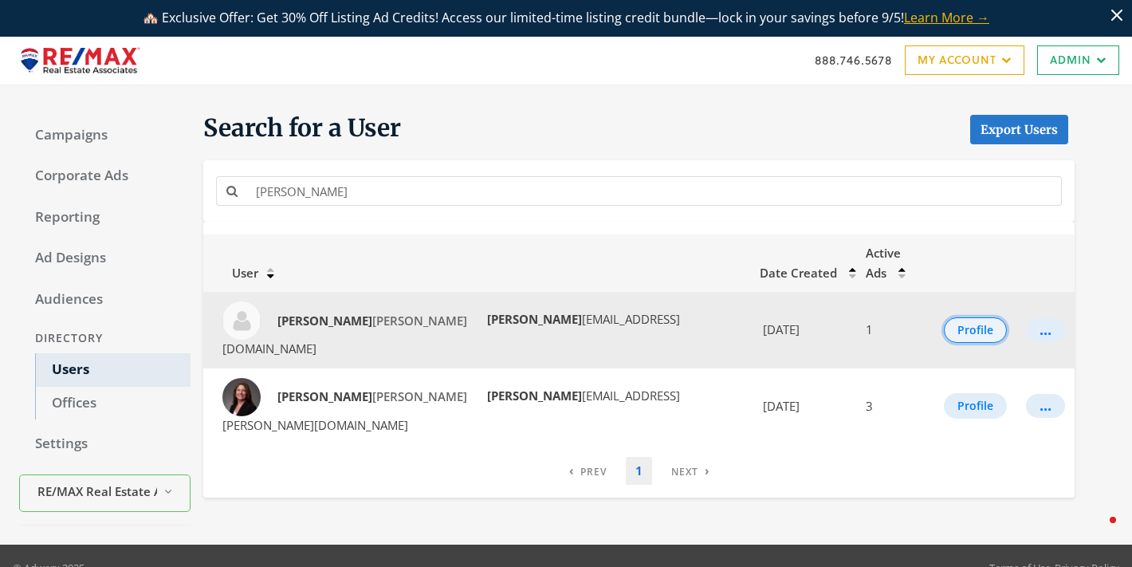
click at [958, 317] on button "Profile" at bounding box center [975, 330] width 63 height 26
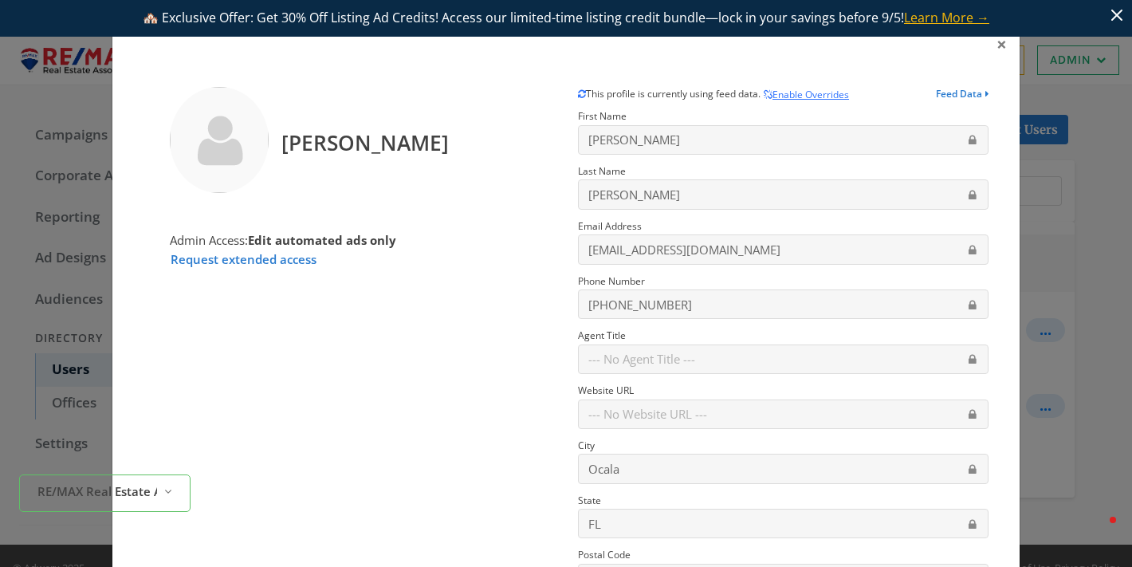
click at [1088, 236] on div "× Jennifer Lamberson Admin Access: Edit automated ads only Request extended acc…" at bounding box center [566, 283] width 1132 height 567
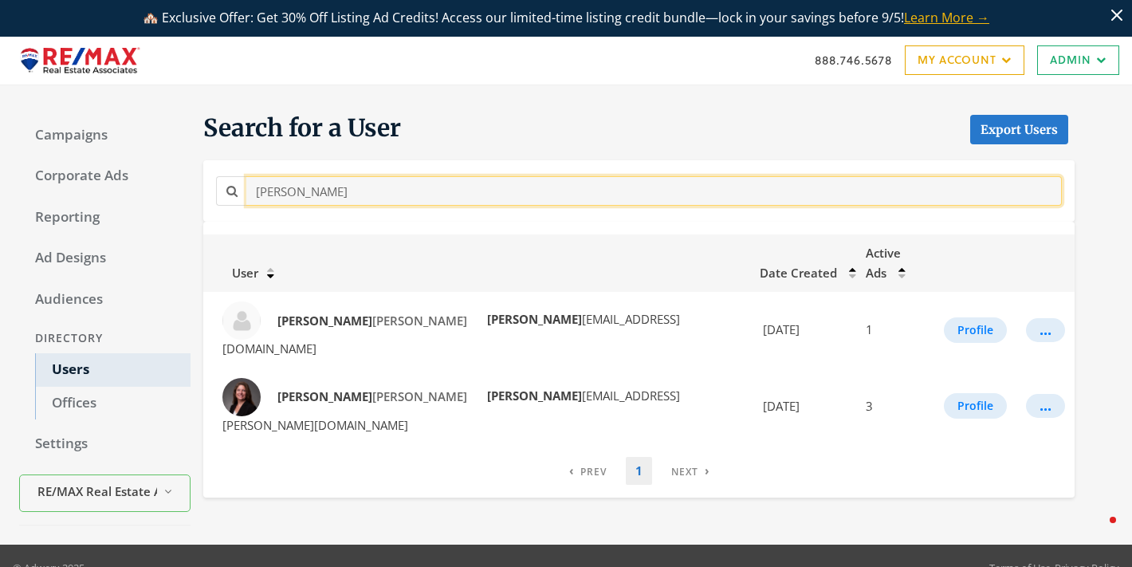
click at [314, 197] on input "JENNIF" at bounding box center [654, 191] width 816 height 30
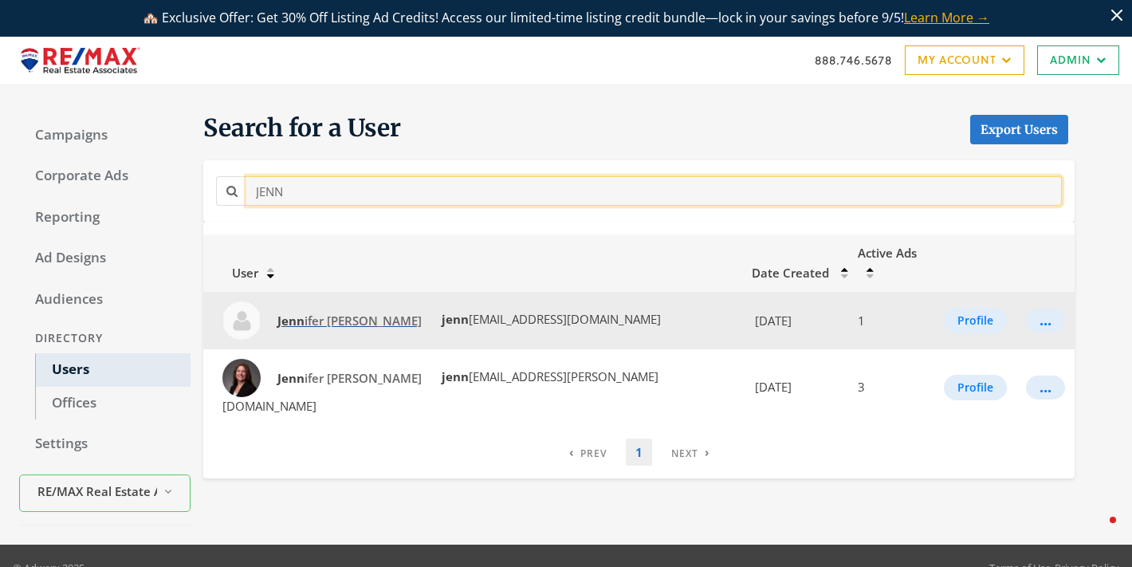
type input "JENN"
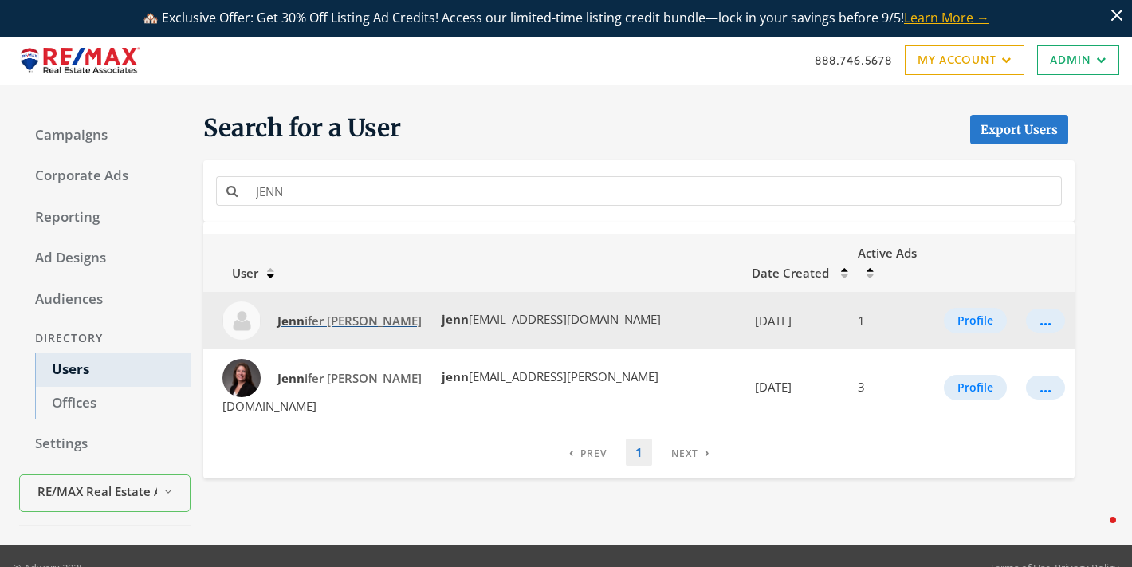
click at [336, 313] on span "Jenn ifer Lamberson" at bounding box center [349, 321] width 144 height 16
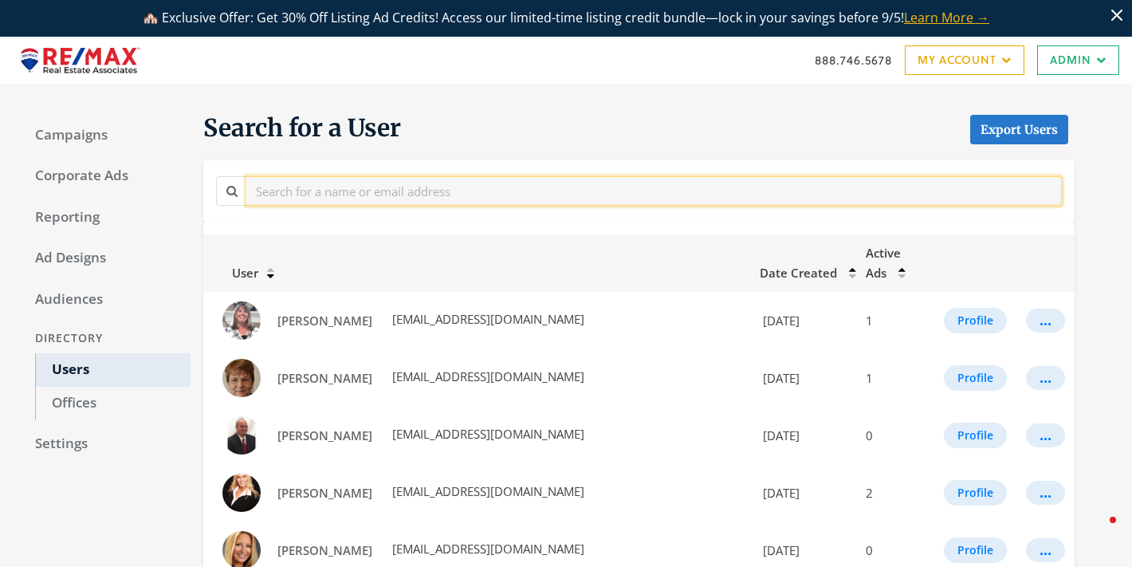
click at [346, 195] on input "text" at bounding box center [654, 191] width 816 height 30
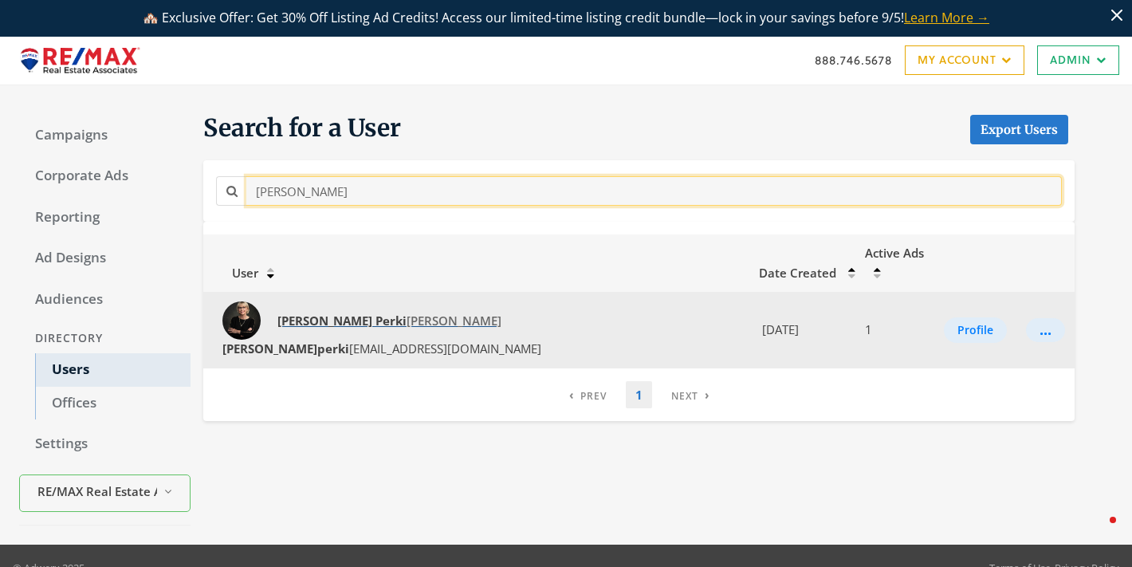
type input "[PERSON_NAME]"
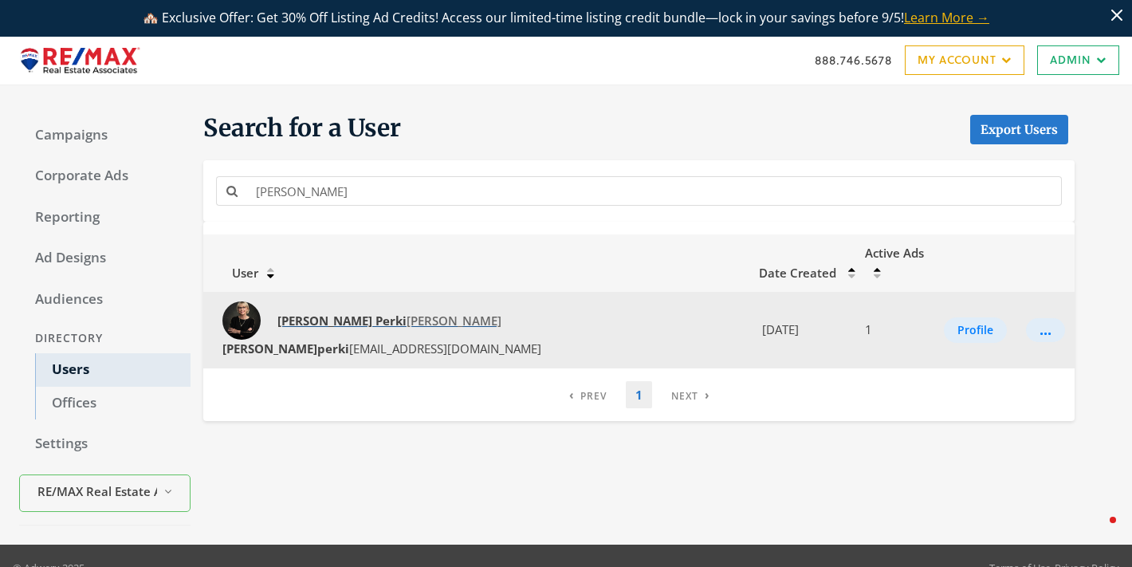
click at [341, 313] on span "[PERSON_NAME] [PERSON_NAME]" at bounding box center [389, 321] width 224 height 16
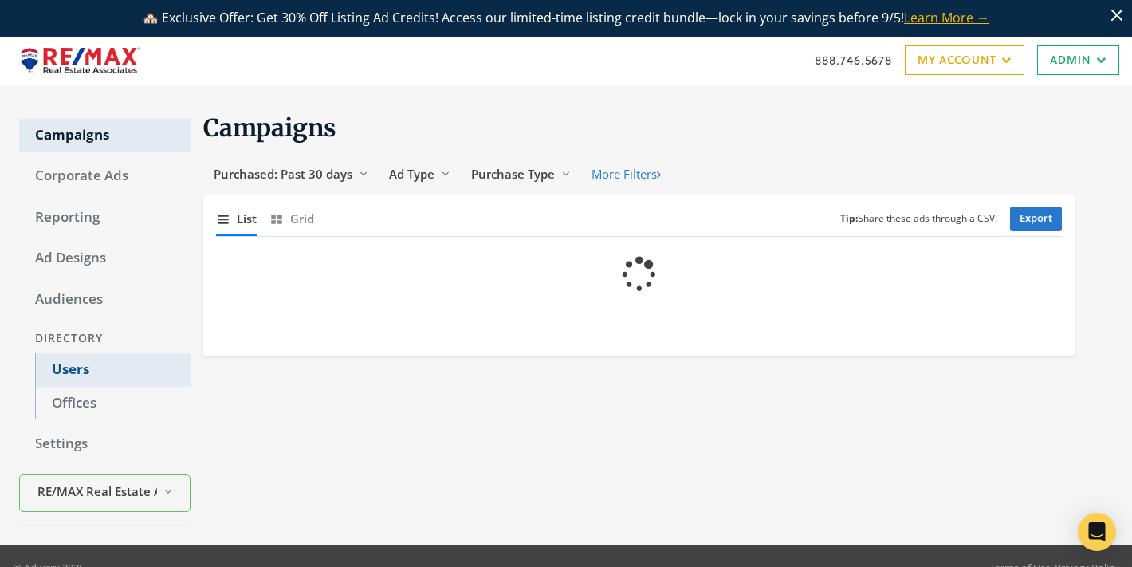
click at [69, 361] on link "Users" at bounding box center [112, 369] width 155 height 33
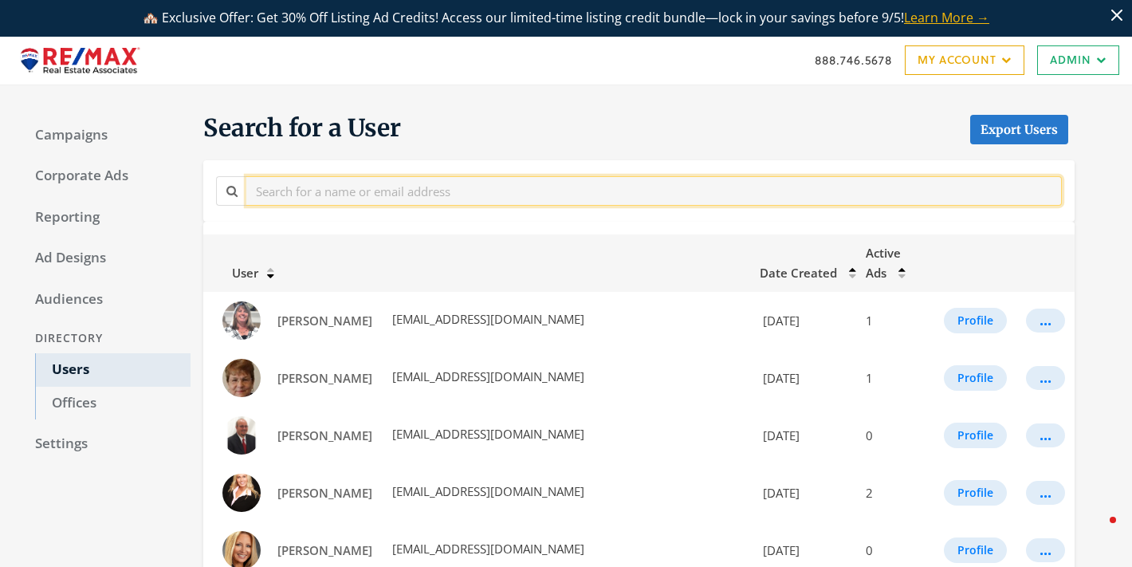
click at [375, 184] on input "text" at bounding box center [654, 191] width 816 height 30
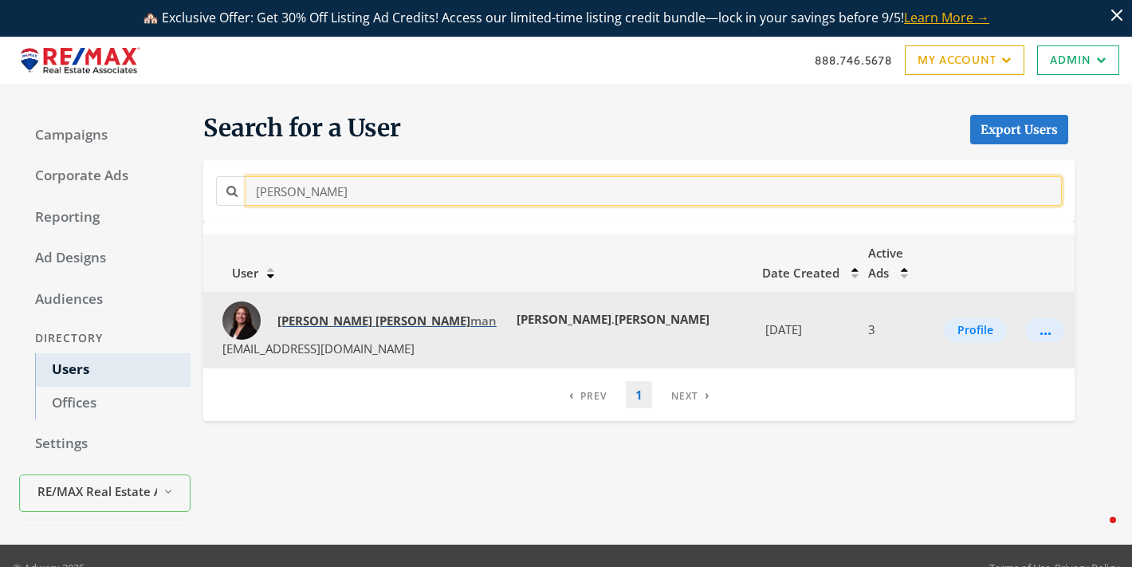
type input "jennifer pohl"
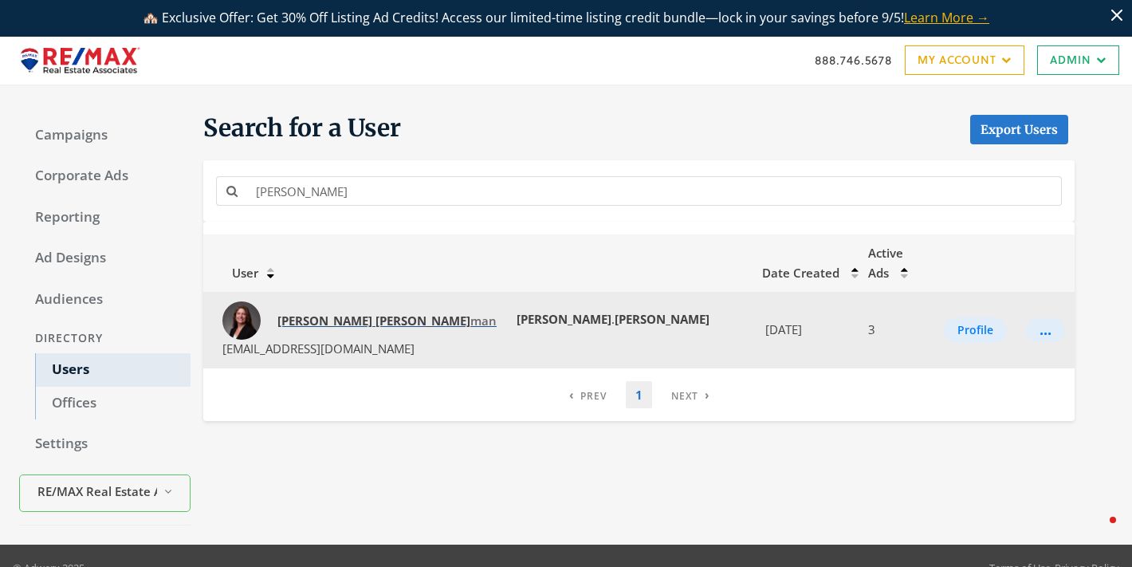
click at [342, 306] on link "Jennifer Pohl man" at bounding box center [387, 321] width 240 height 30
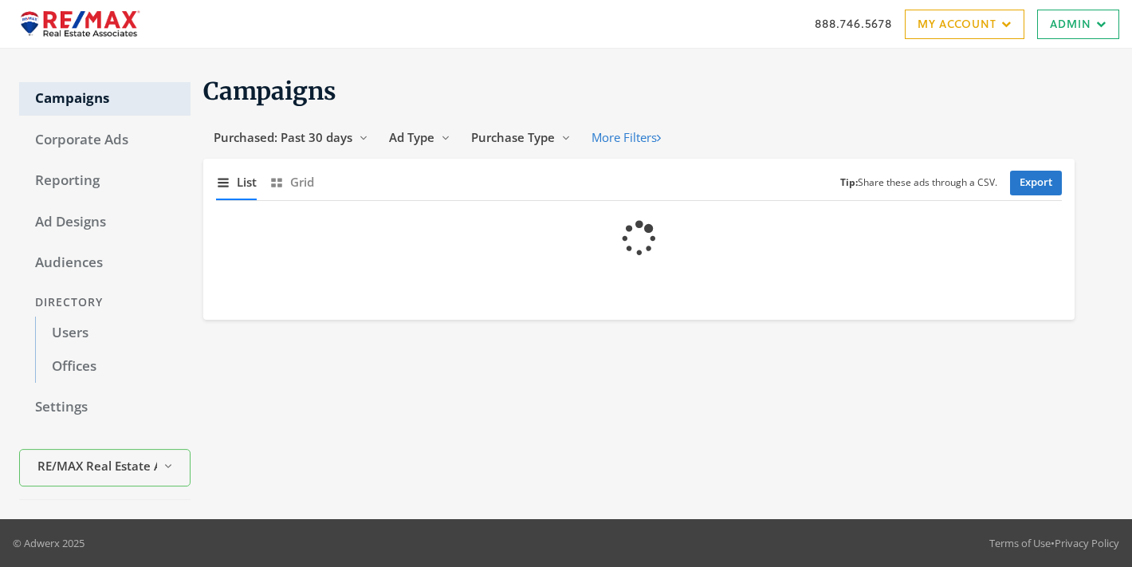
click at [65, 317] on div "Directory" at bounding box center [104, 303] width 171 height 30
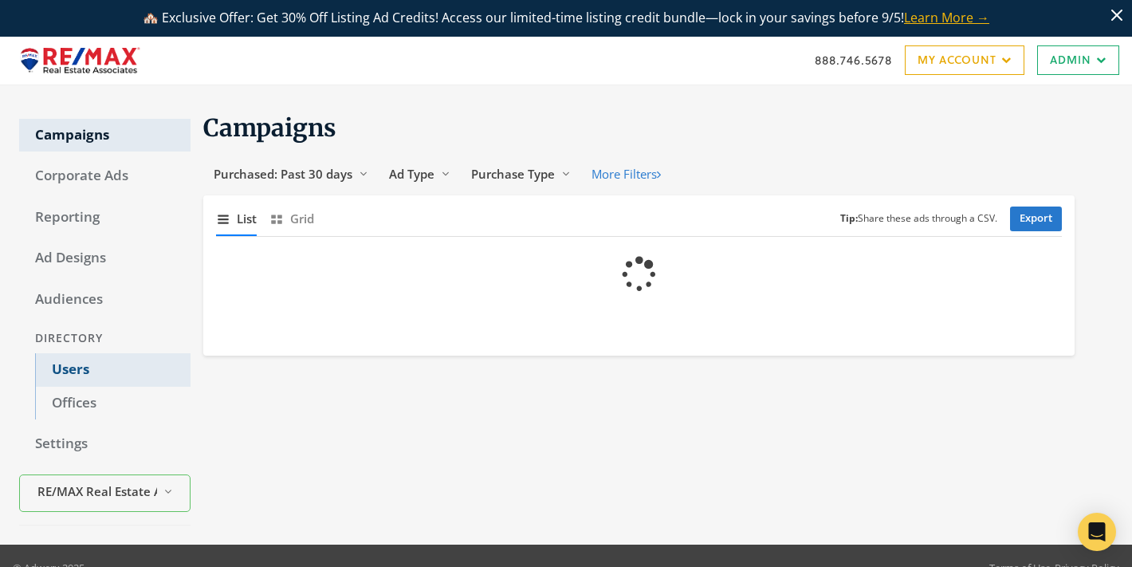
click at [100, 368] on link "Users" at bounding box center [112, 369] width 155 height 33
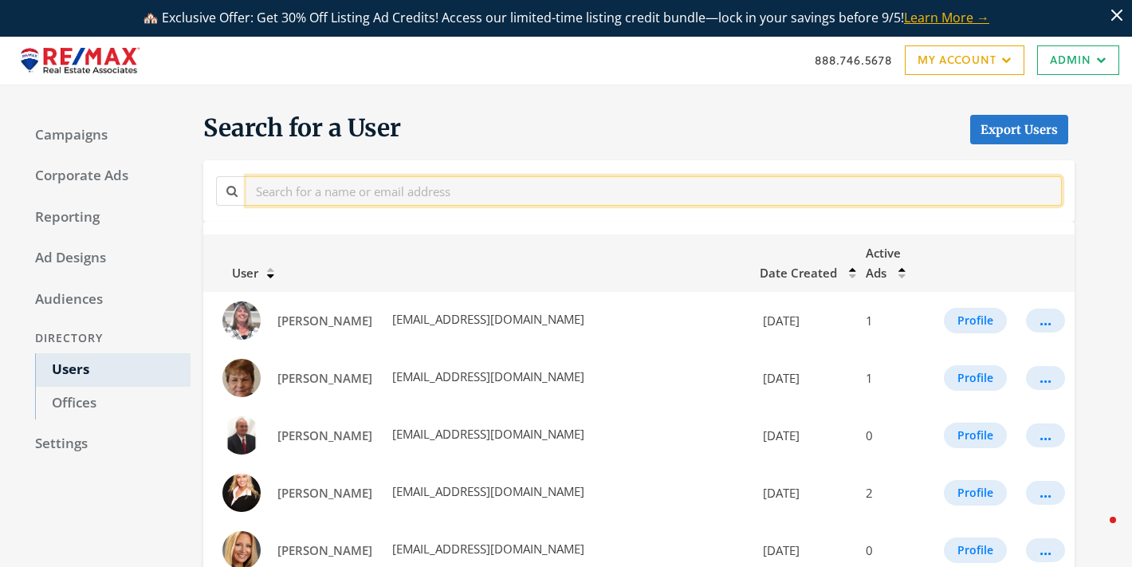
click at [310, 195] on input "text" at bounding box center [654, 191] width 816 height 30
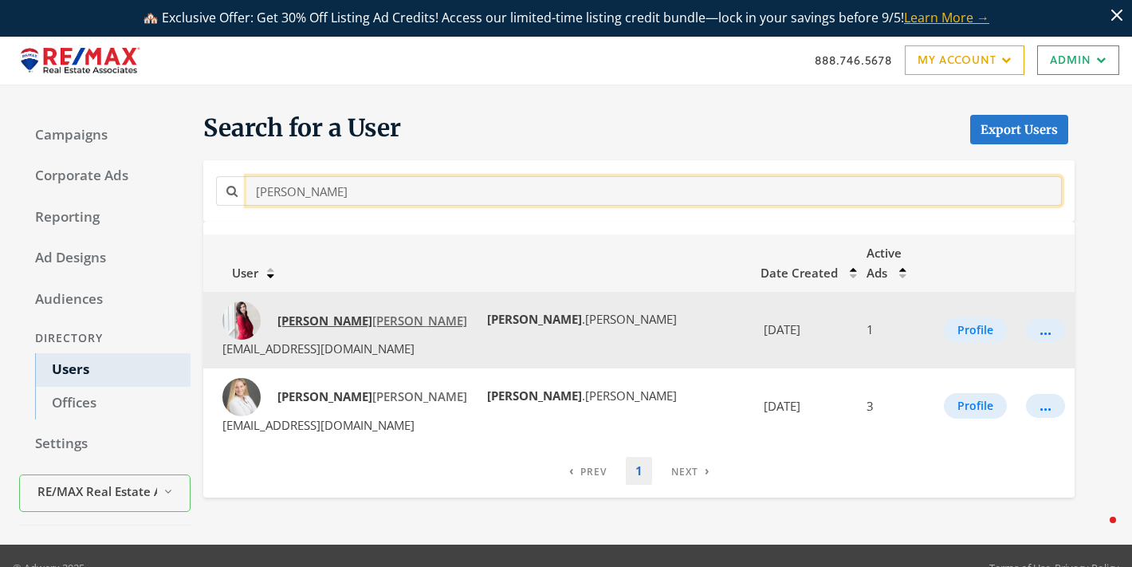
type input "[PERSON_NAME]"
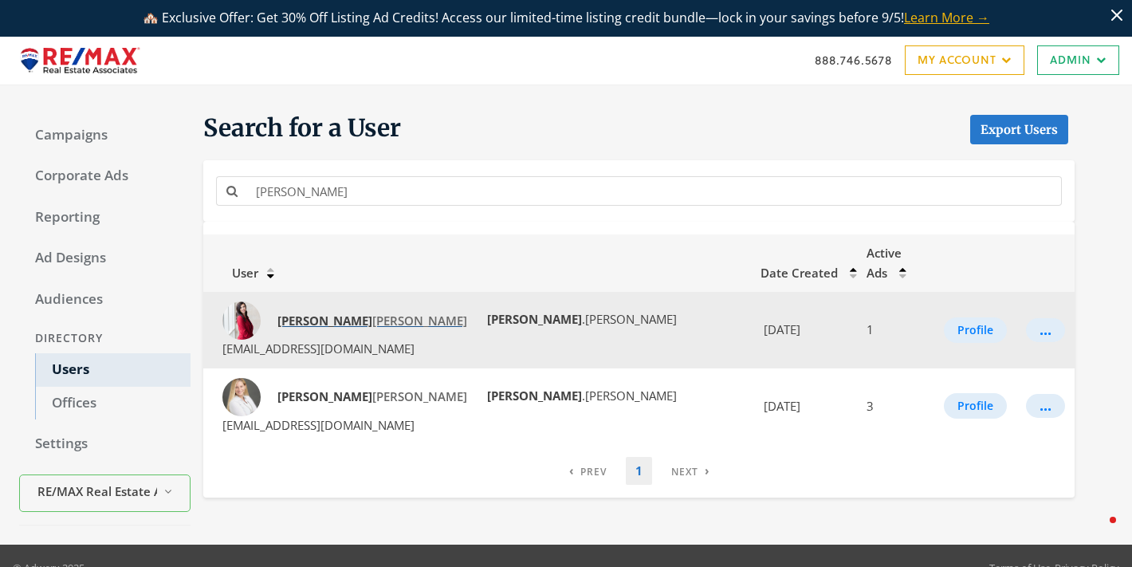
click at [319, 313] on span "[PERSON_NAME]" at bounding box center [372, 321] width 190 height 16
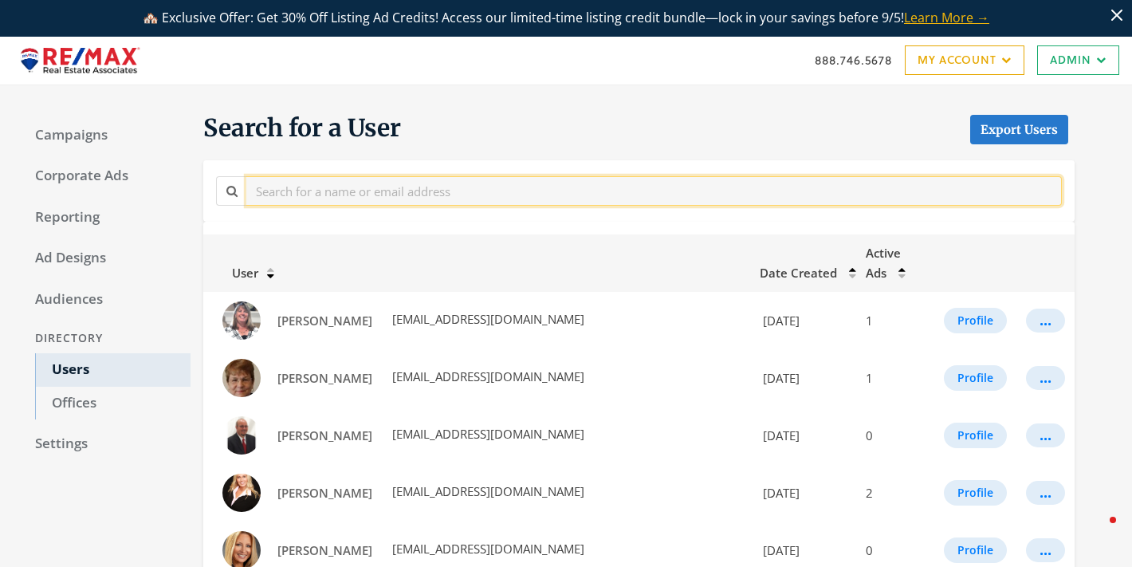
click at [374, 187] on input "text" at bounding box center [654, 191] width 816 height 30
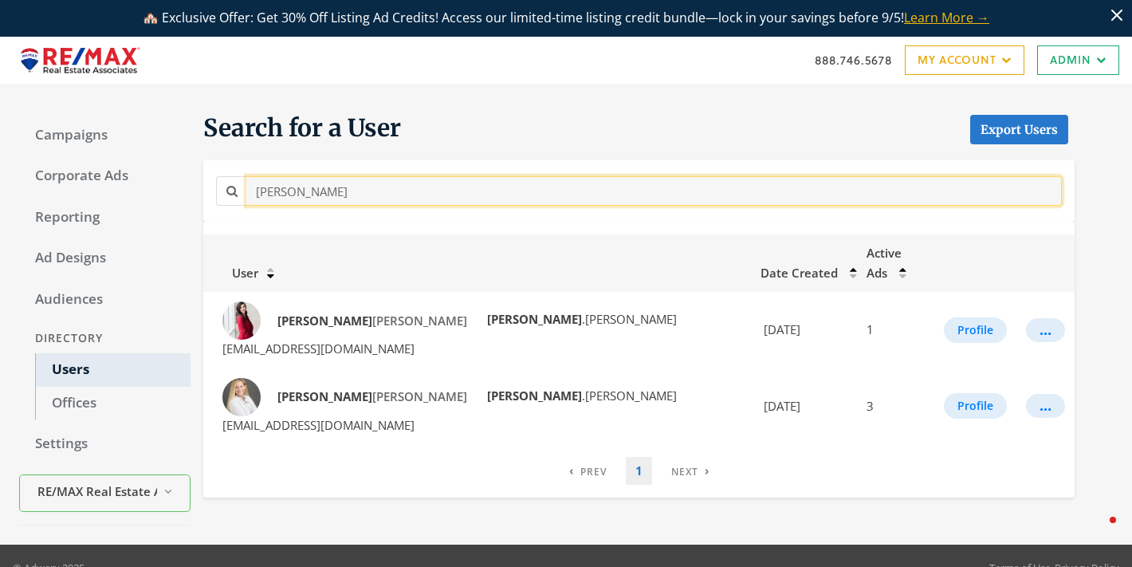
drag, startPoint x: 347, startPoint y: 202, endPoint x: 197, endPoint y: 161, distance: 155.3
click at [202, 161] on div "Search for a User Export Users jessica" at bounding box center [633, 167] width 884 height 110
paste input "Charlotte Hauter"
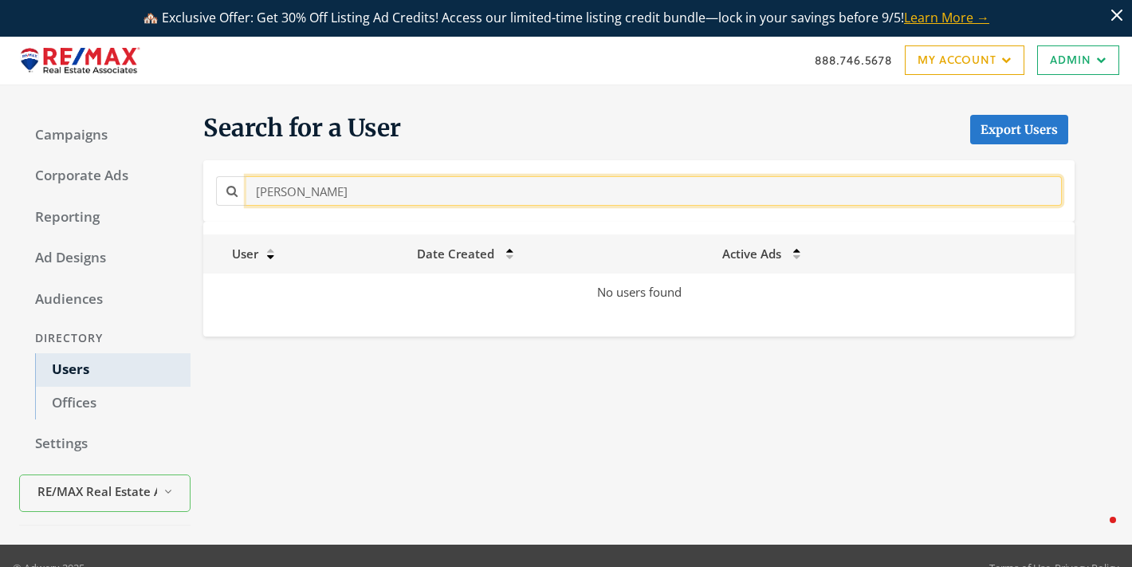
click at [343, 183] on input "Charlotte Hauter" at bounding box center [654, 191] width 816 height 30
type input "Charlotte"
click at [285, 192] on input "Charlotte" at bounding box center [654, 191] width 816 height 30
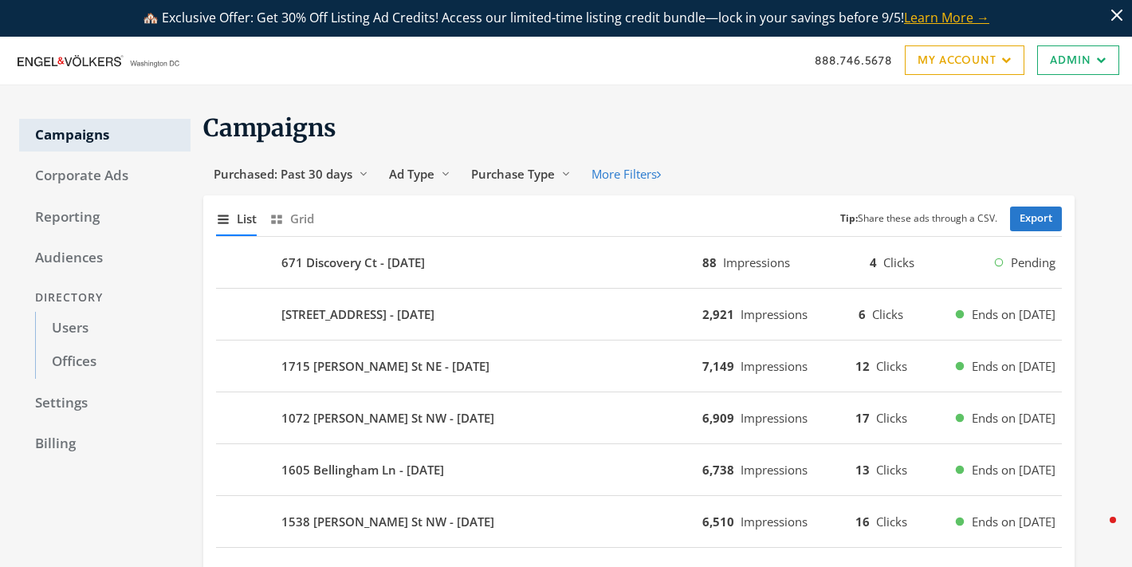
click at [1116, 17] on icon "Dismiss banner" at bounding box center [1116, 15] width 11 height 11
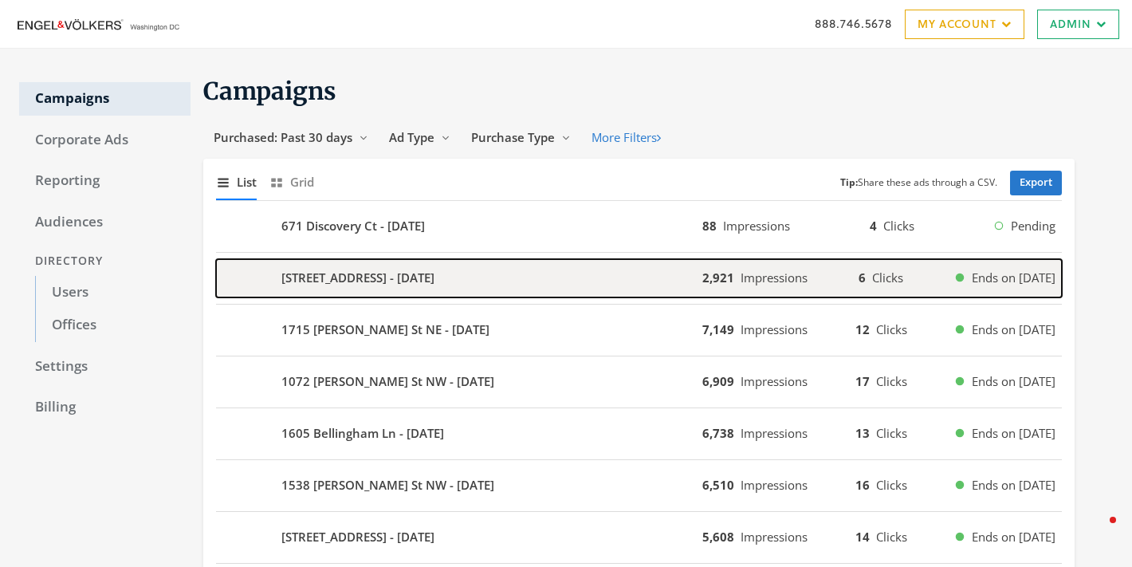
click at [550, 265] on div "1409 18th St SE - 2025-08-25" at bounding box center [459, 278] width 486 height 38
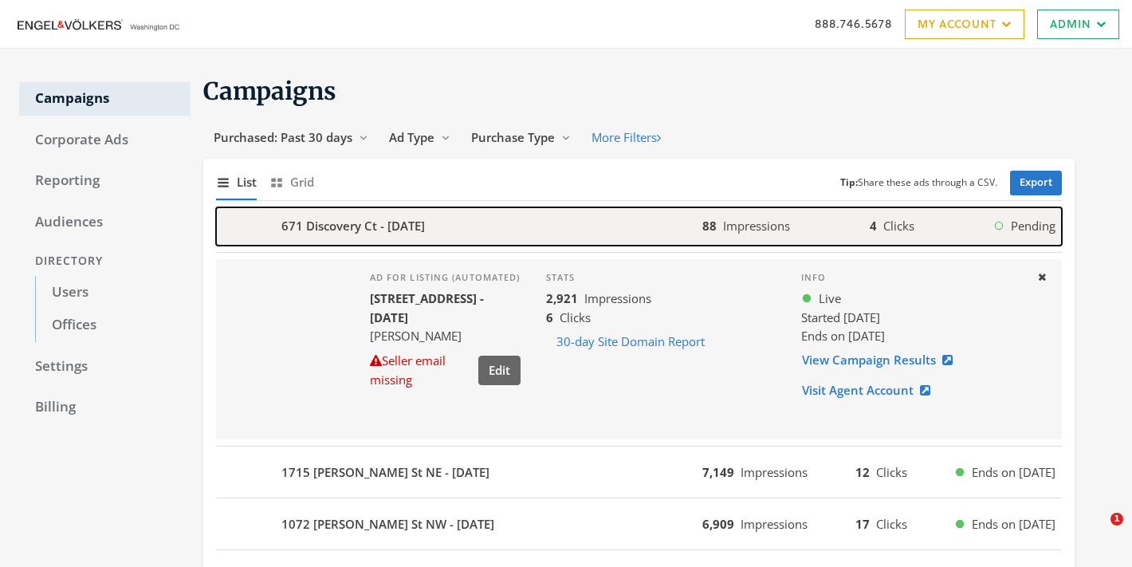
click at [505, 234] on div "671 Discovery Ct - 2025-08-27" at bounding box center [459, 226] width 486 height 38
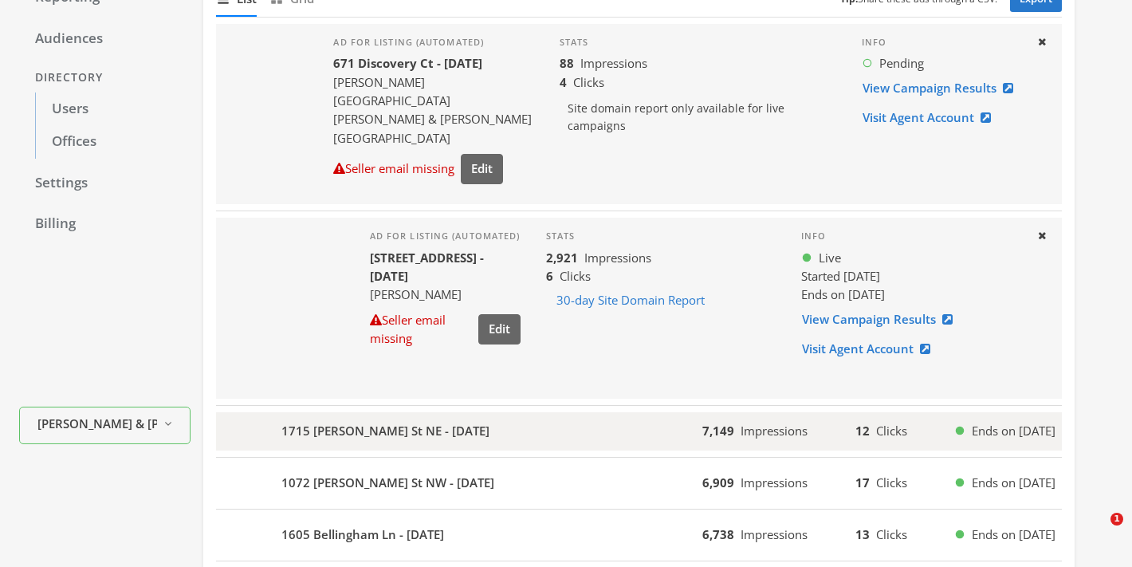
scroll to position [185, 0]
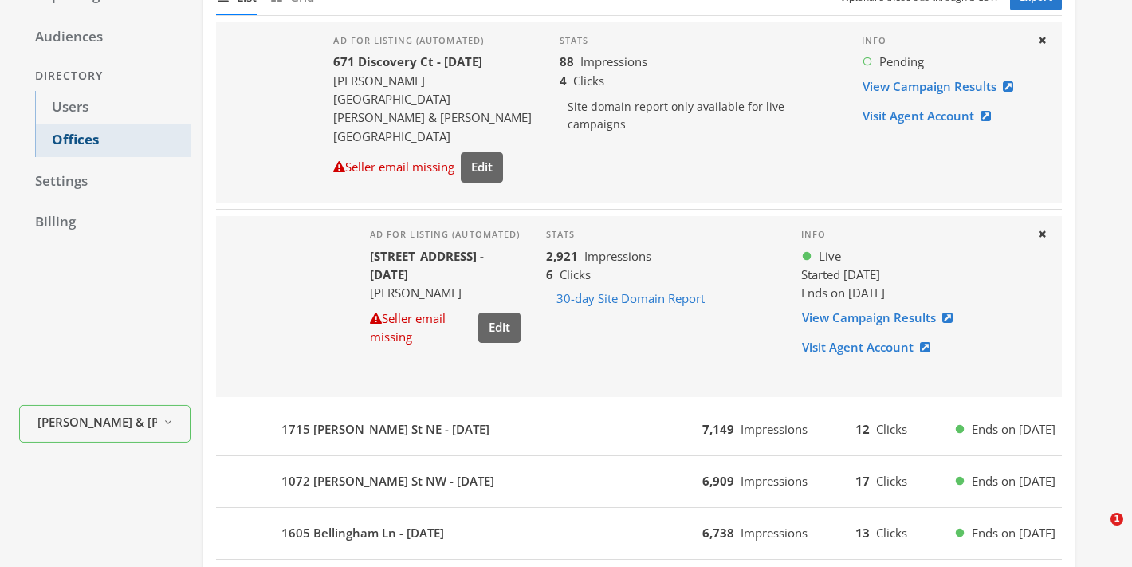
click at [92, 140] on link "Offices" at bounding box center [112, 140] width 155 height 33
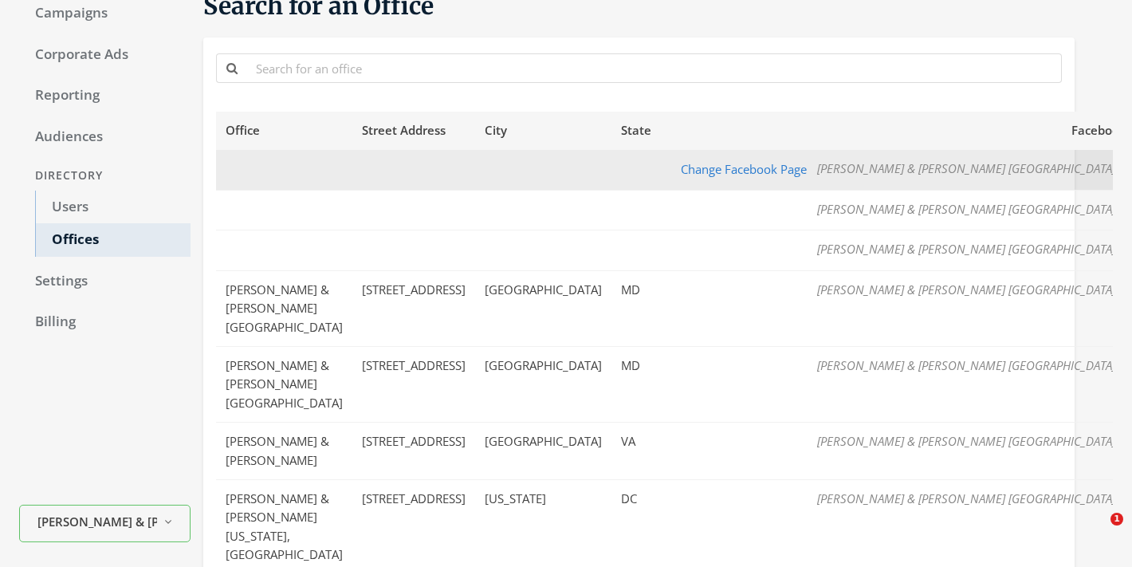
scroll to position [105, 0]
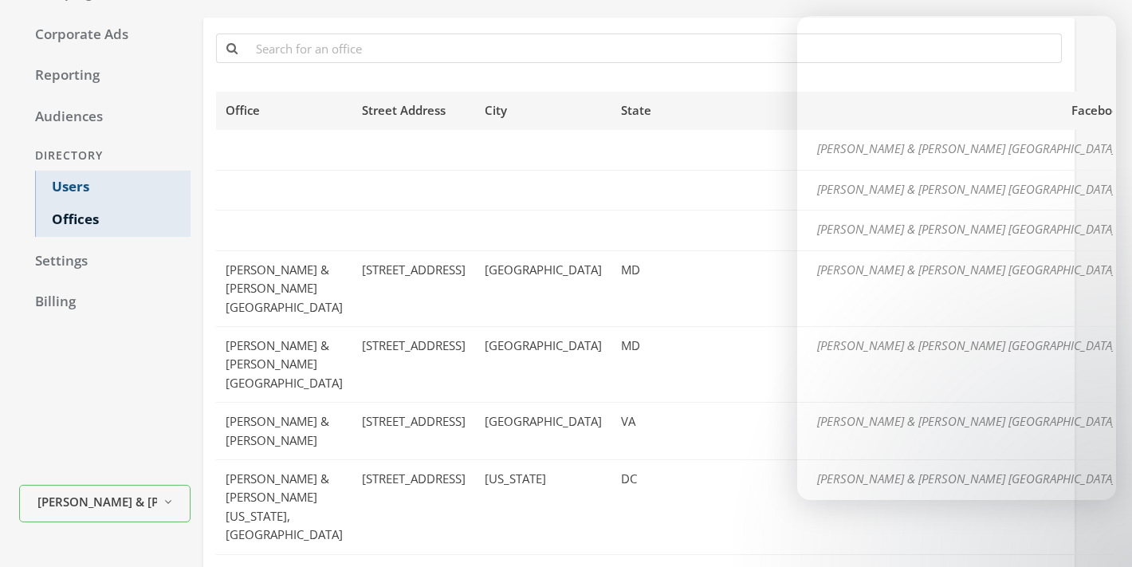
click at [56, 179] on link "Users" at bounding box center [112, 187] width 155 height 33
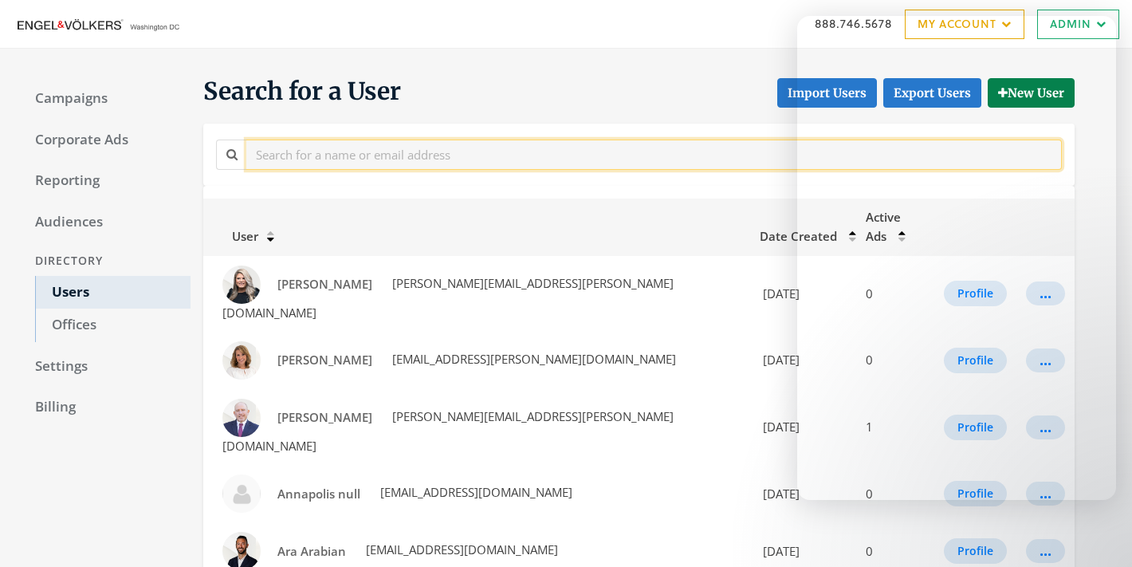
click at [327, 149] on input "text" at bounding box center [654, 155] width 816 height 30
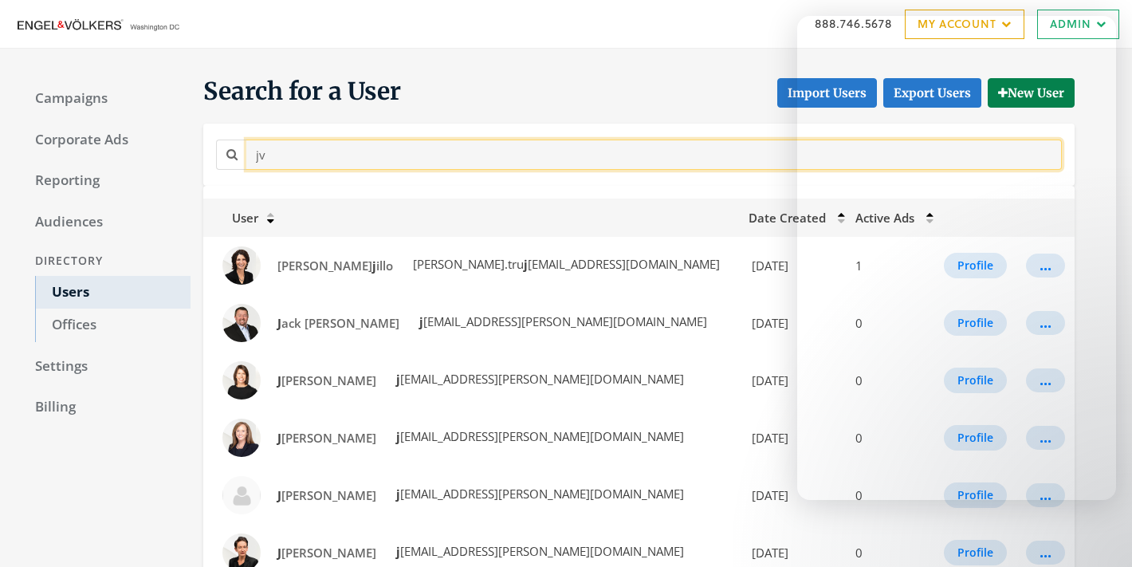
type input "j"
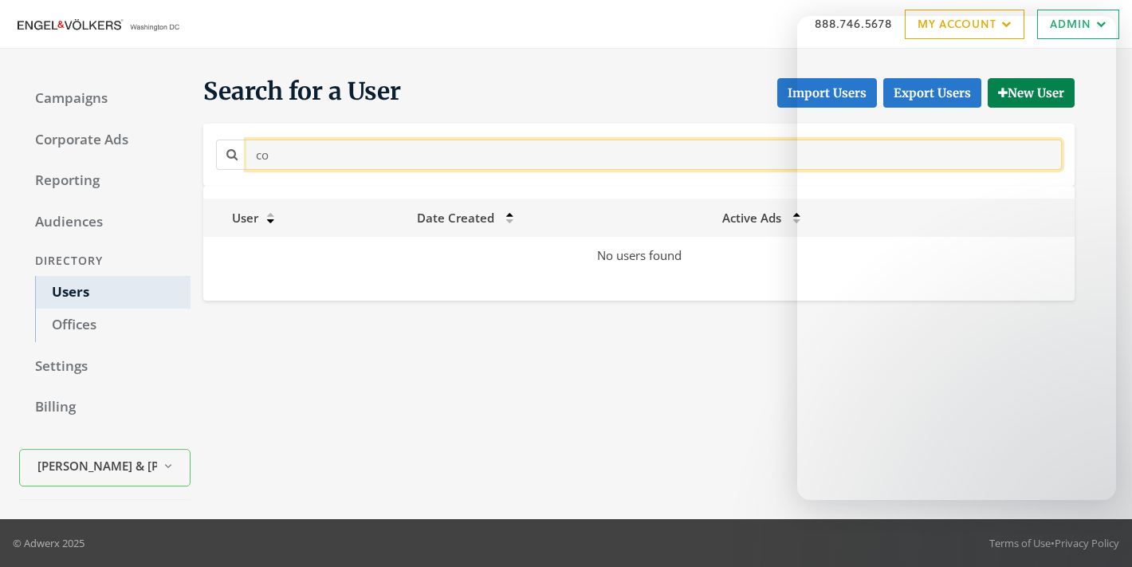
type input "c"
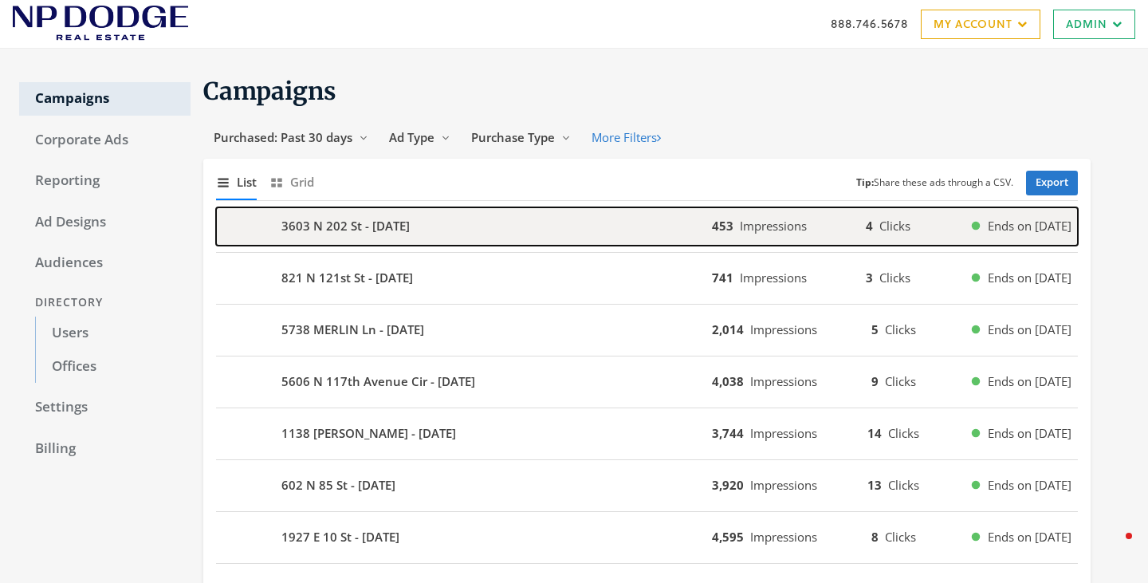
click at [346, 224] on b "3603 N 202 St - 2025-08-26" at bounding box center [345, 226] width 128 height 18
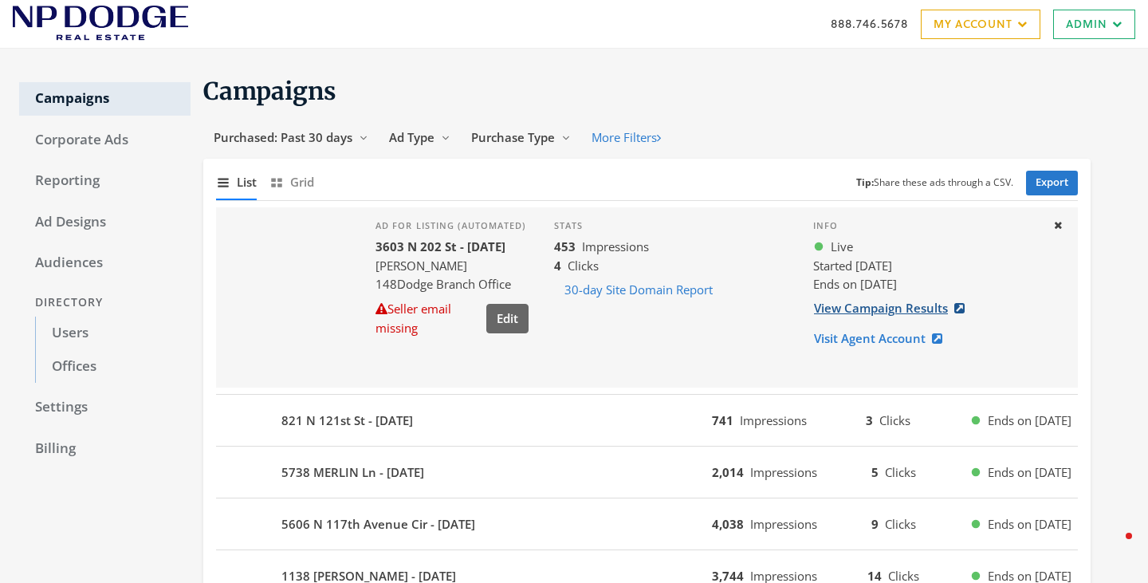
click at [846, 312] on link "View Campaign Results" at bounding box center [894, 308] width 162 height 30
